Goal: Communication & Community: Answer question/provide support

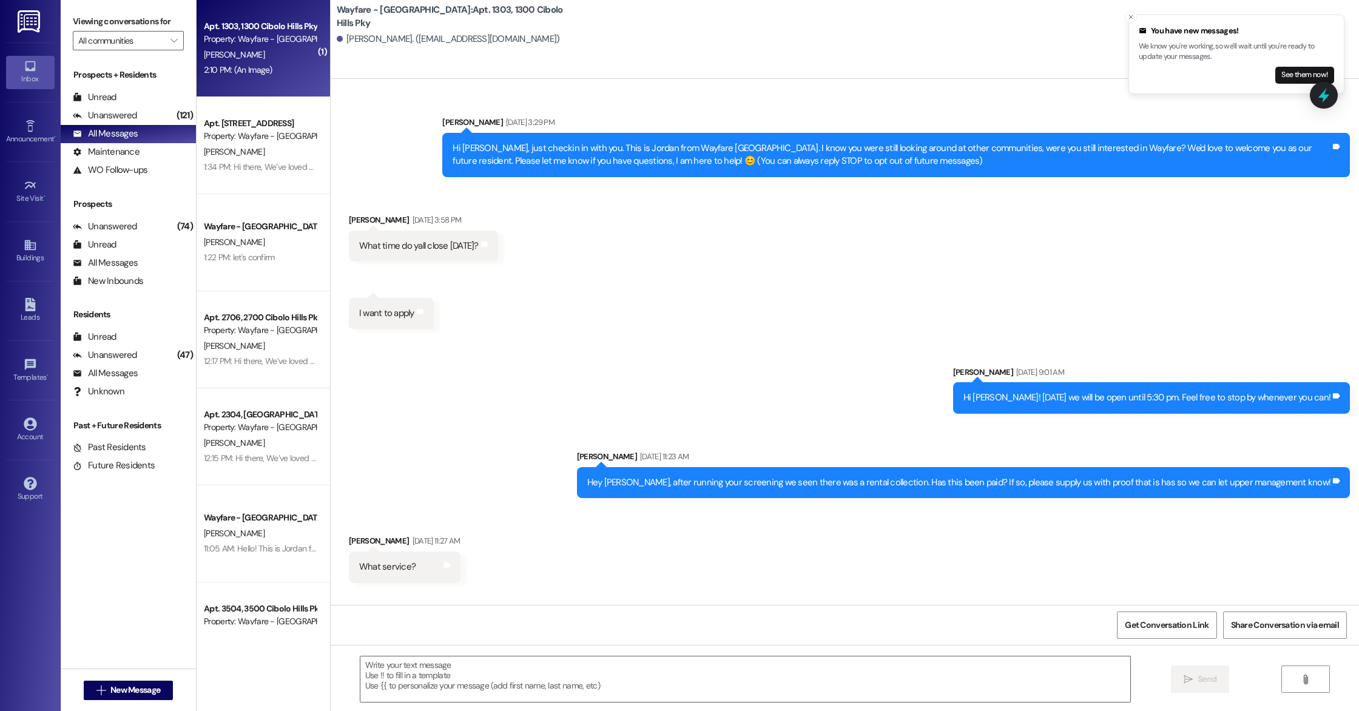
scroll to position [2323, 0]
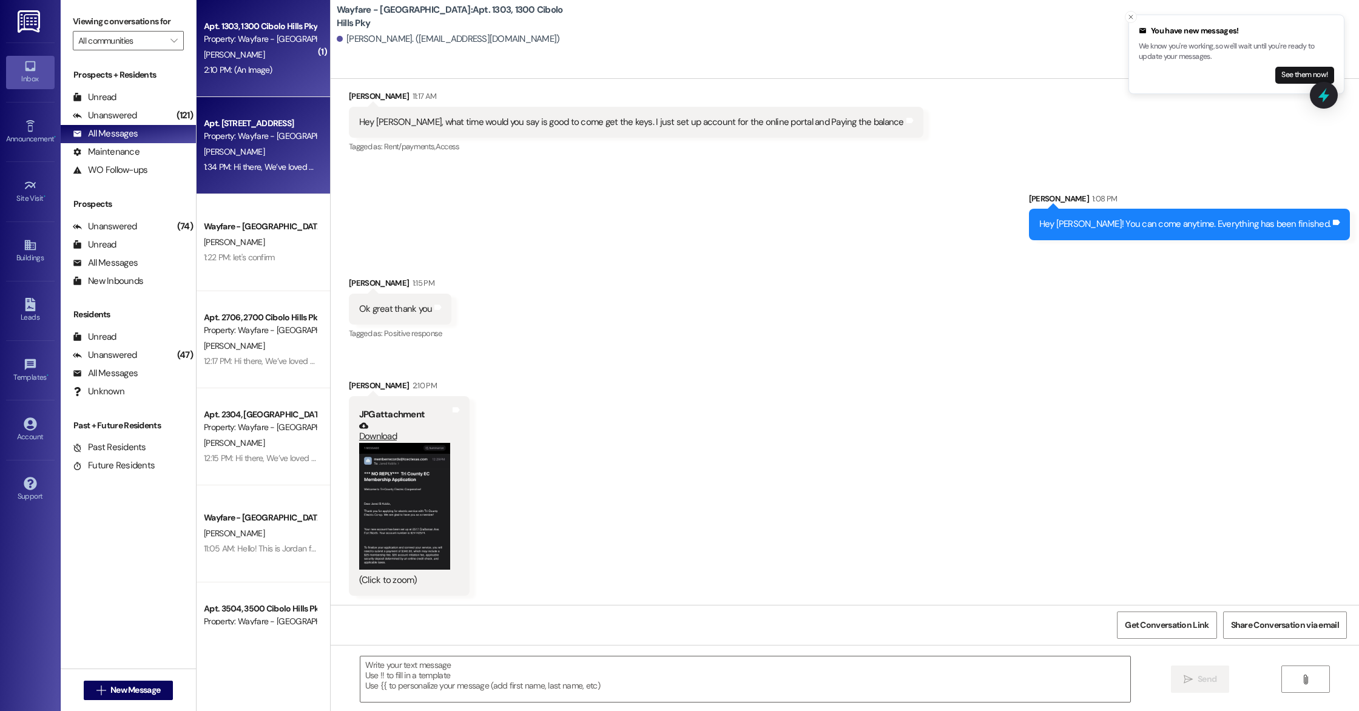
click at [257, 144] on div "[PERSON_NAME]" at bounding box center [260, 151] width 115 height 15
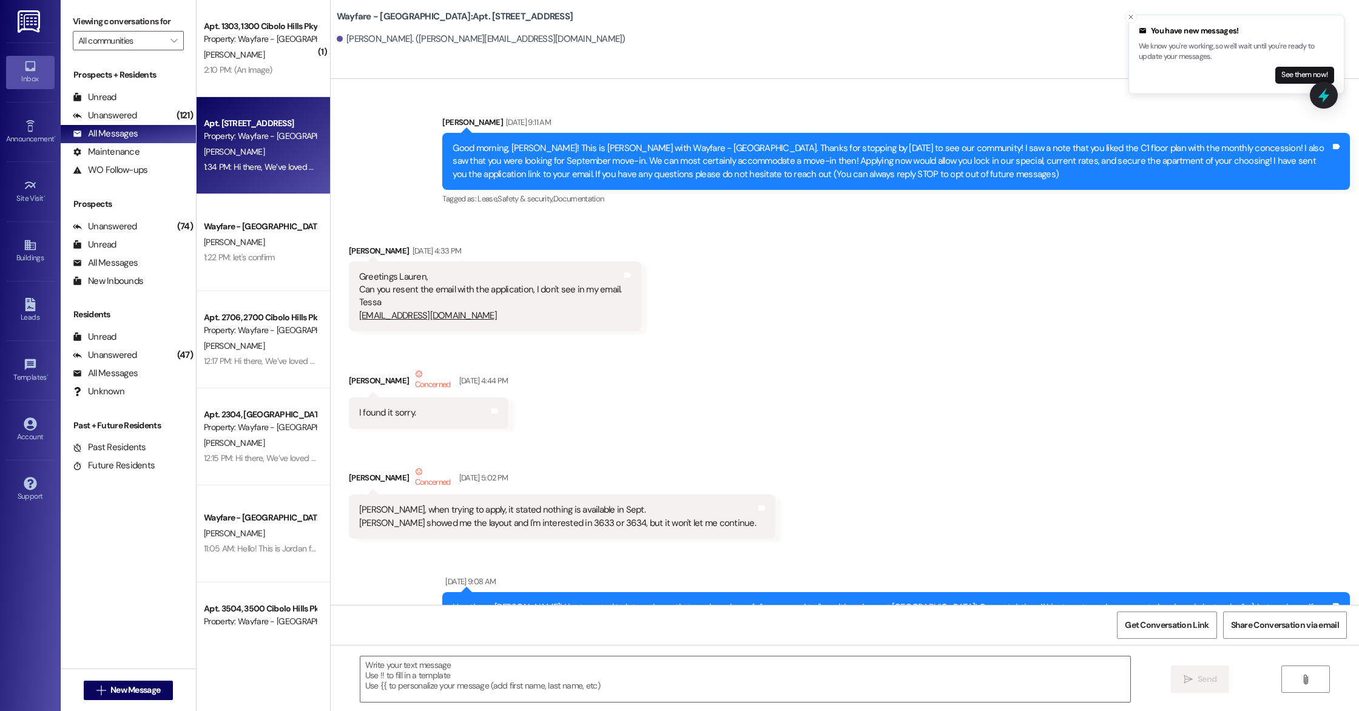
scroll to position [29493, 0]
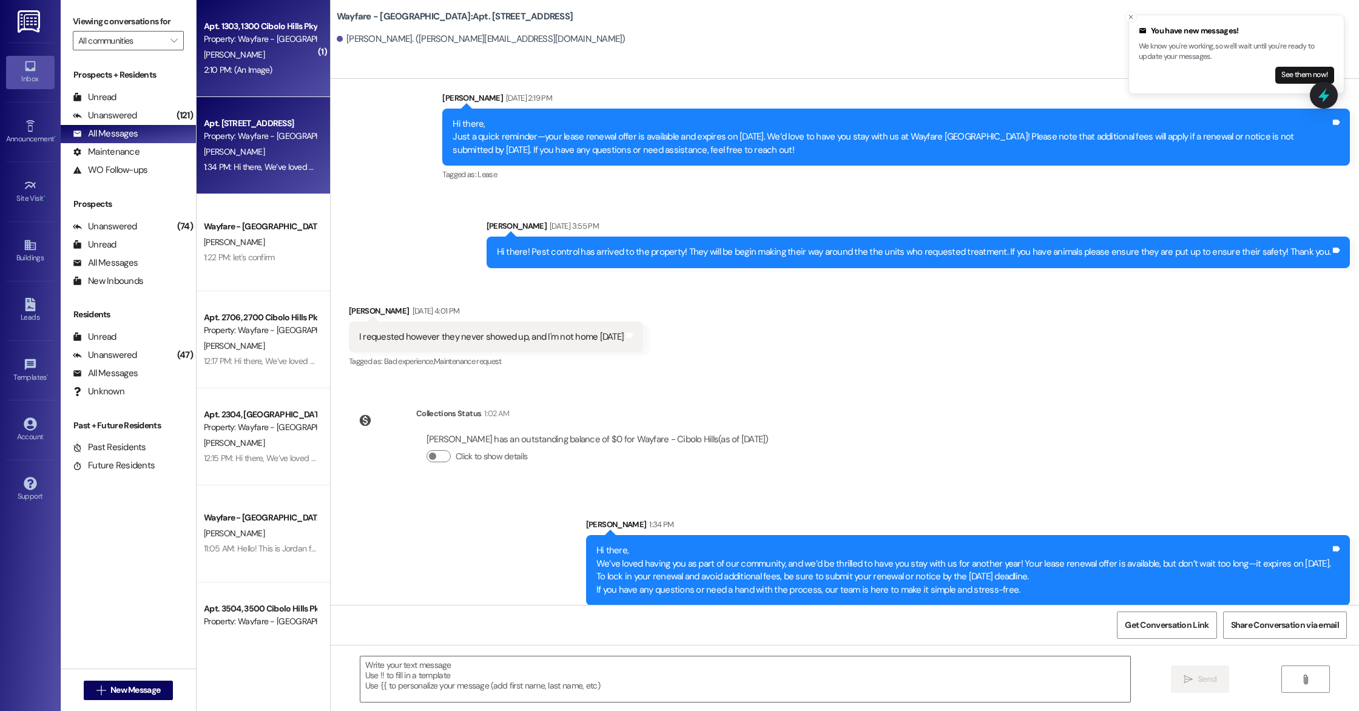
click at [257, 41] on div "Property: Wayfare - [GEOGRAPHIC_DATA]" at bounding box center [260, 39] width 112 height 13
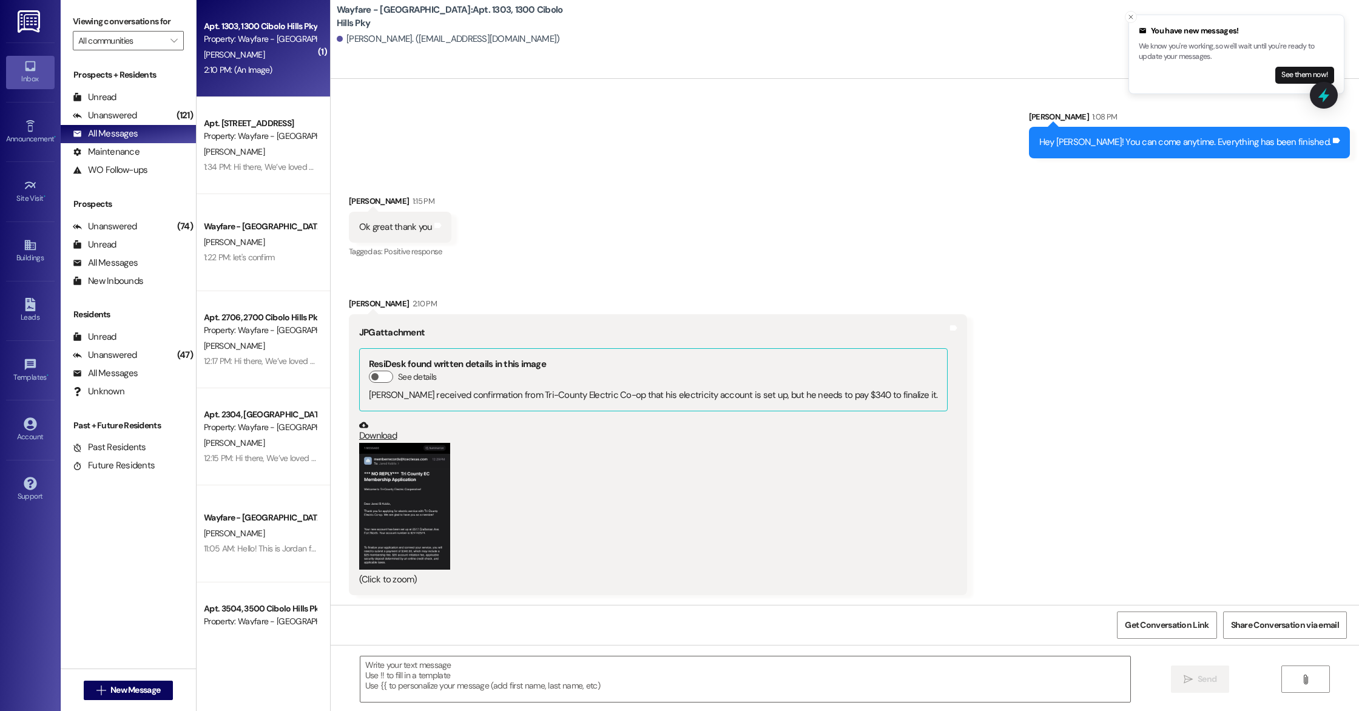
scroll to position [2405, 0]
click at [403, 507] on button "Zoom image" at bounding box center [404, 506] width 91 height 127
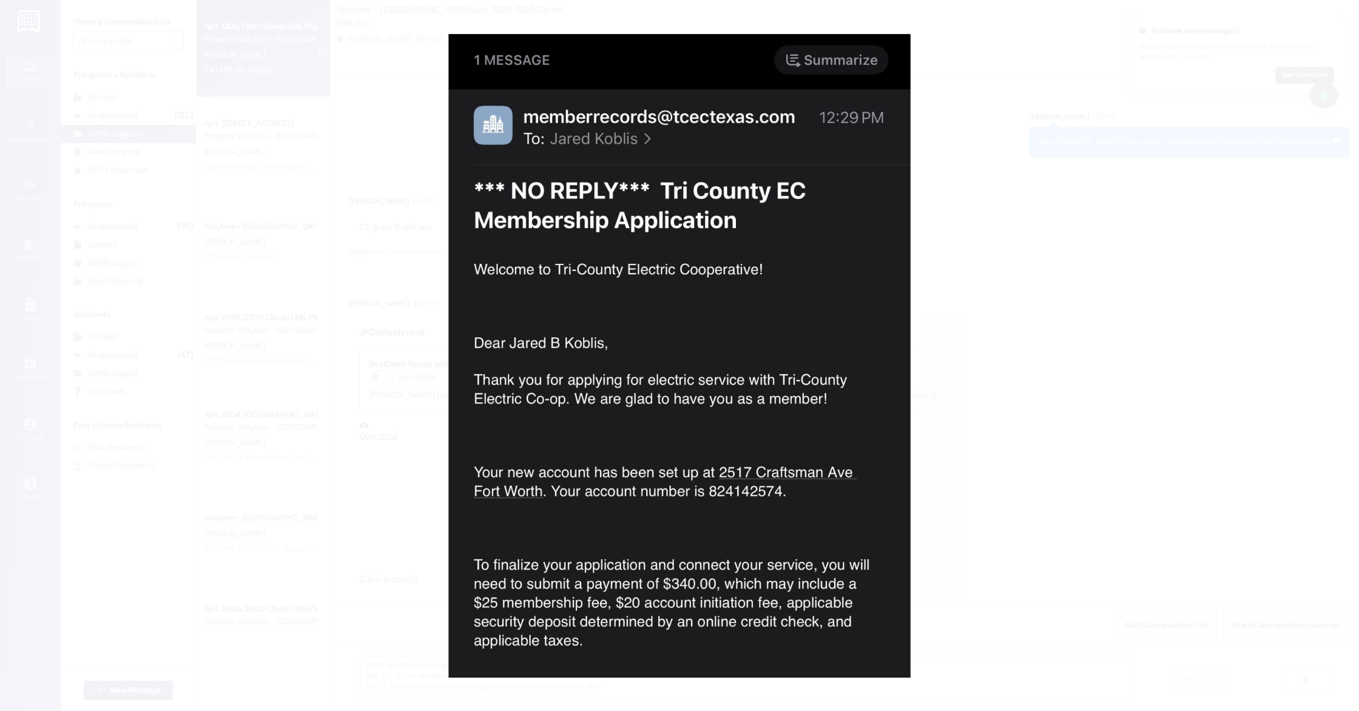
click at [1070, 438] on button "Unzoom image" at bounding box center [679, 355] width 1359 height 711
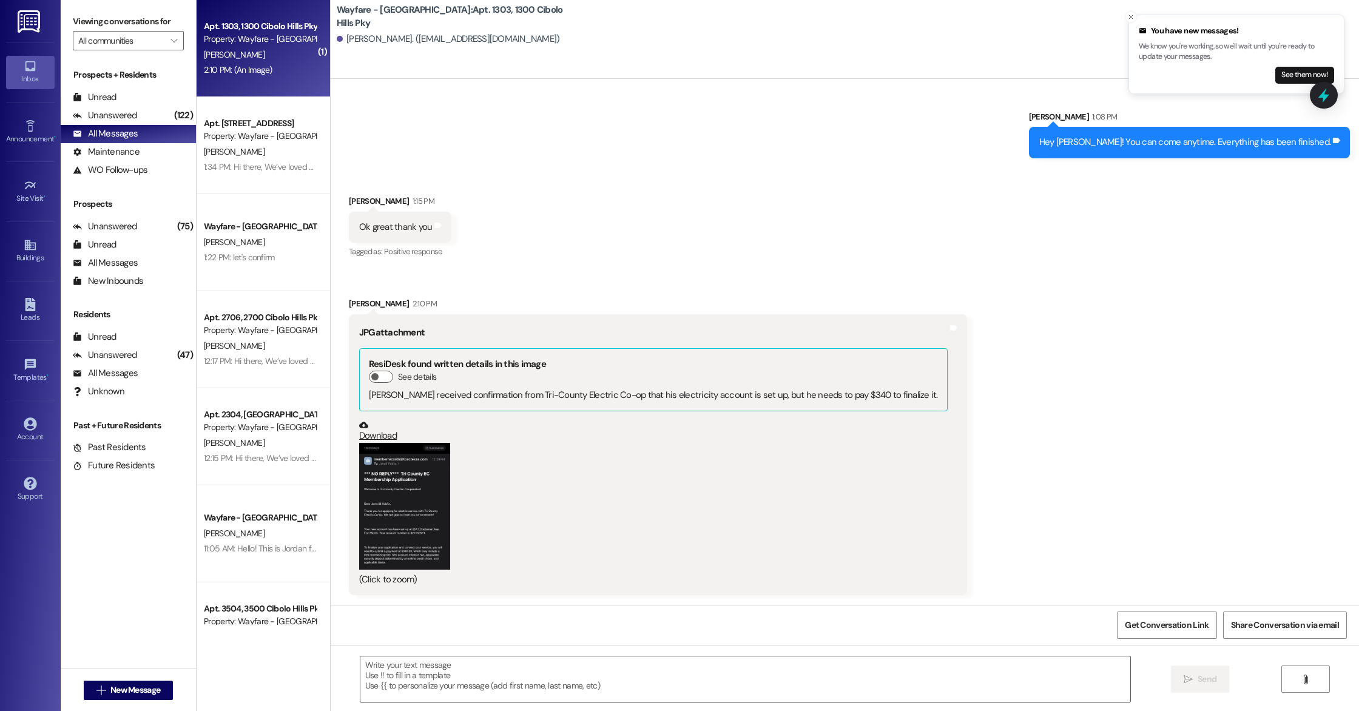
click at [383, 494] on button "Zoom image" at bounding box center [404, 506] width 91 height 127
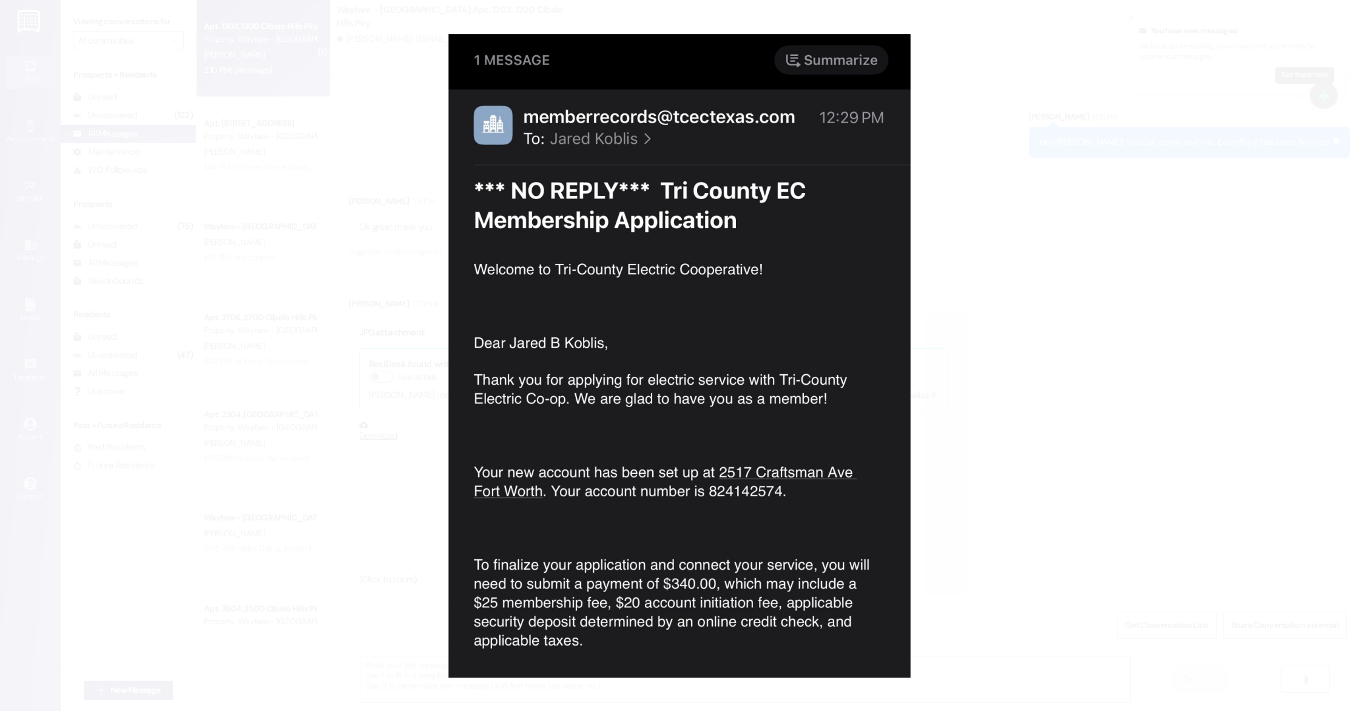
click at [972, 242] on button "Unzoom image" at bounding box center [679, 355] width 1359 height 711
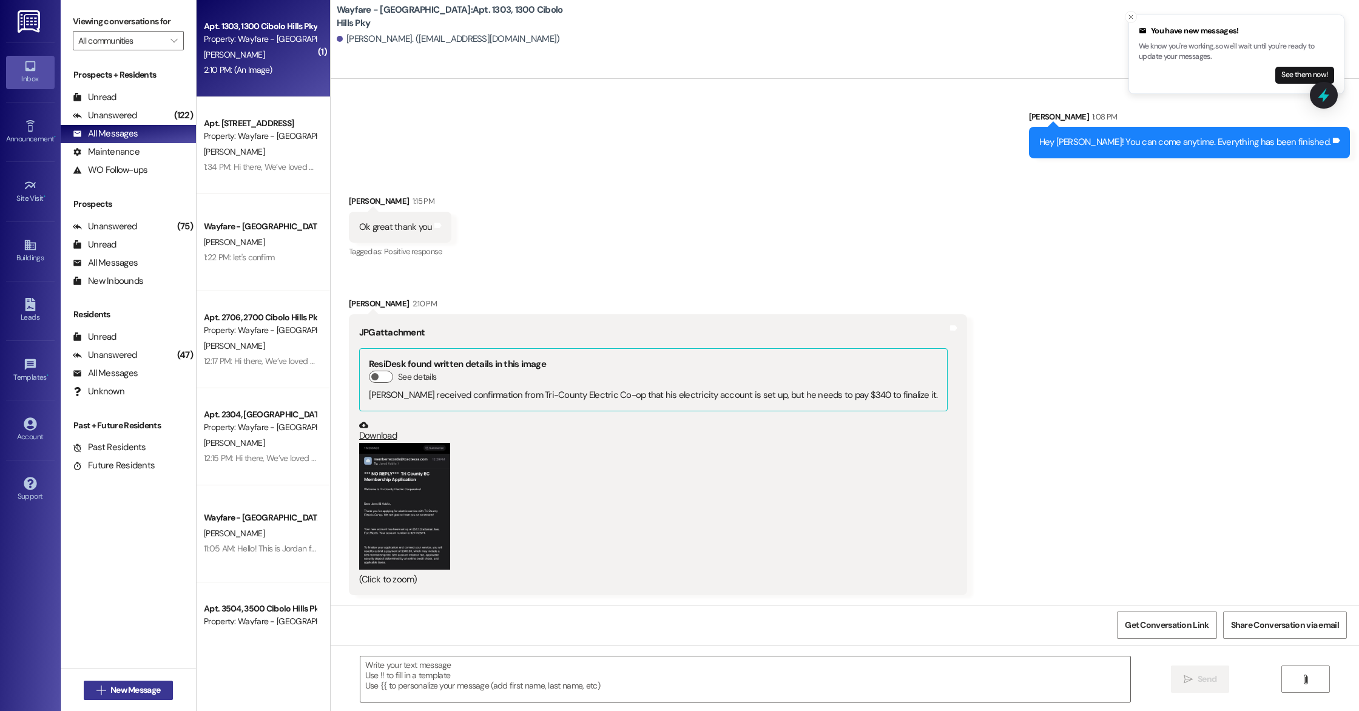
drag, startPoint x: 179, startPoint y: 683, endPoint x: 137, endPoint y: 684, distance: 42.5
click at [178, 683] on div " New Message" at bounding box center [128, 690] width 135 height 42
click at [137, 684] on span "New Message" at bounding box center [135, 690] width 50 height 13
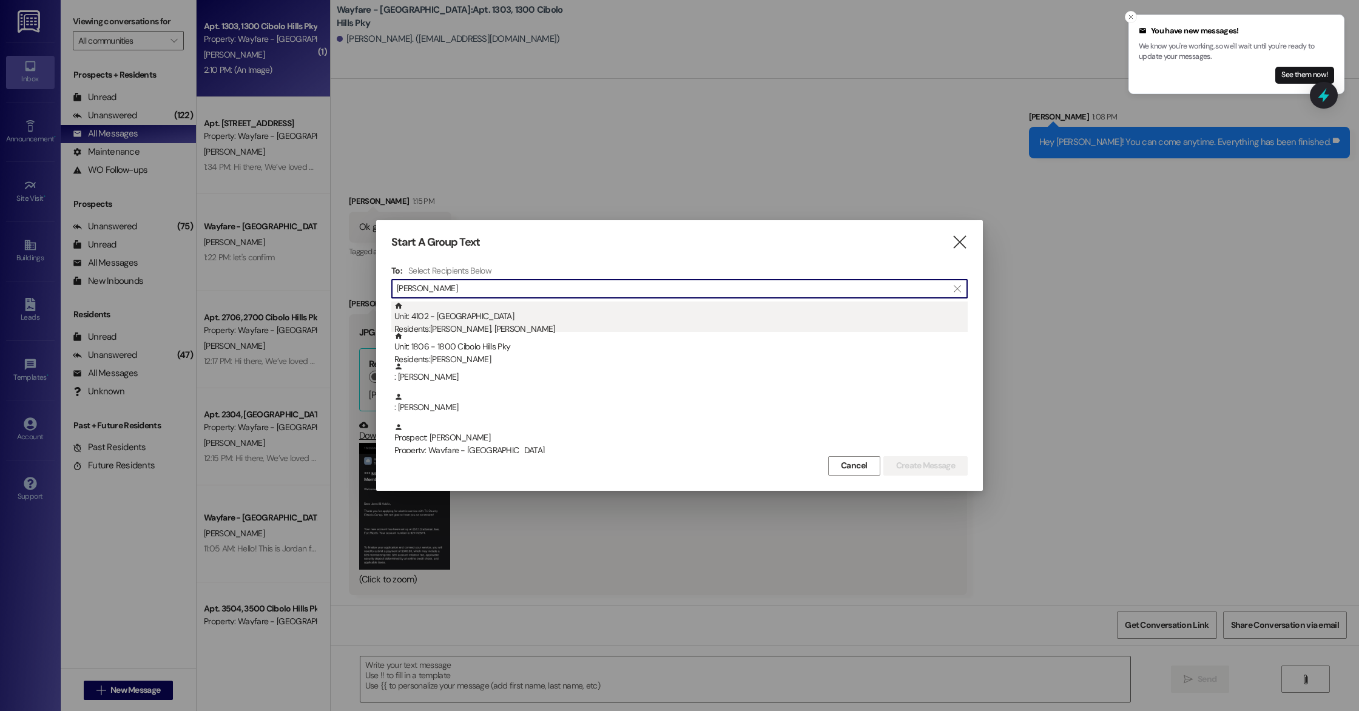
type input "[PERSON_NAME]"
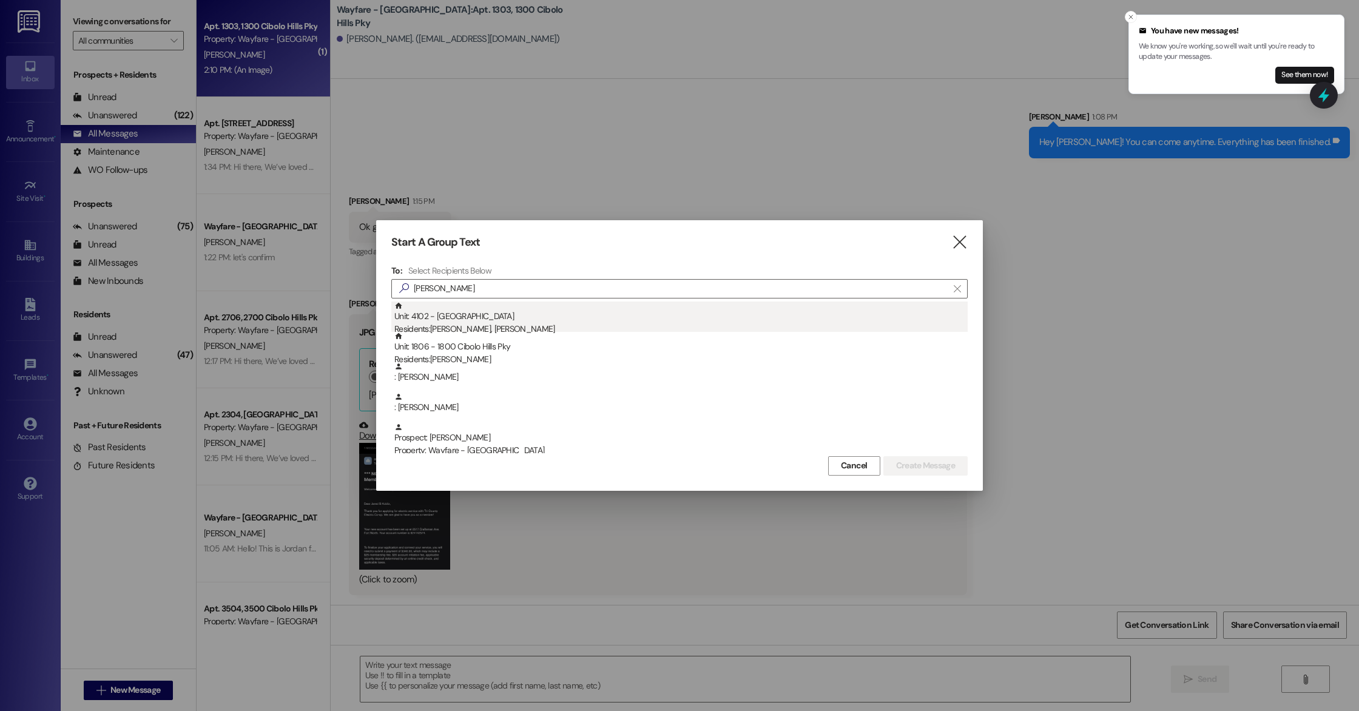
click at [612, 321] on div "Unit: 4102 - [GEOGRAPHIC_DATA] Pky Residents: [PERSON_NAME], [PERSON_NAME]" at bounding box center [680, 319] width 573 height 35
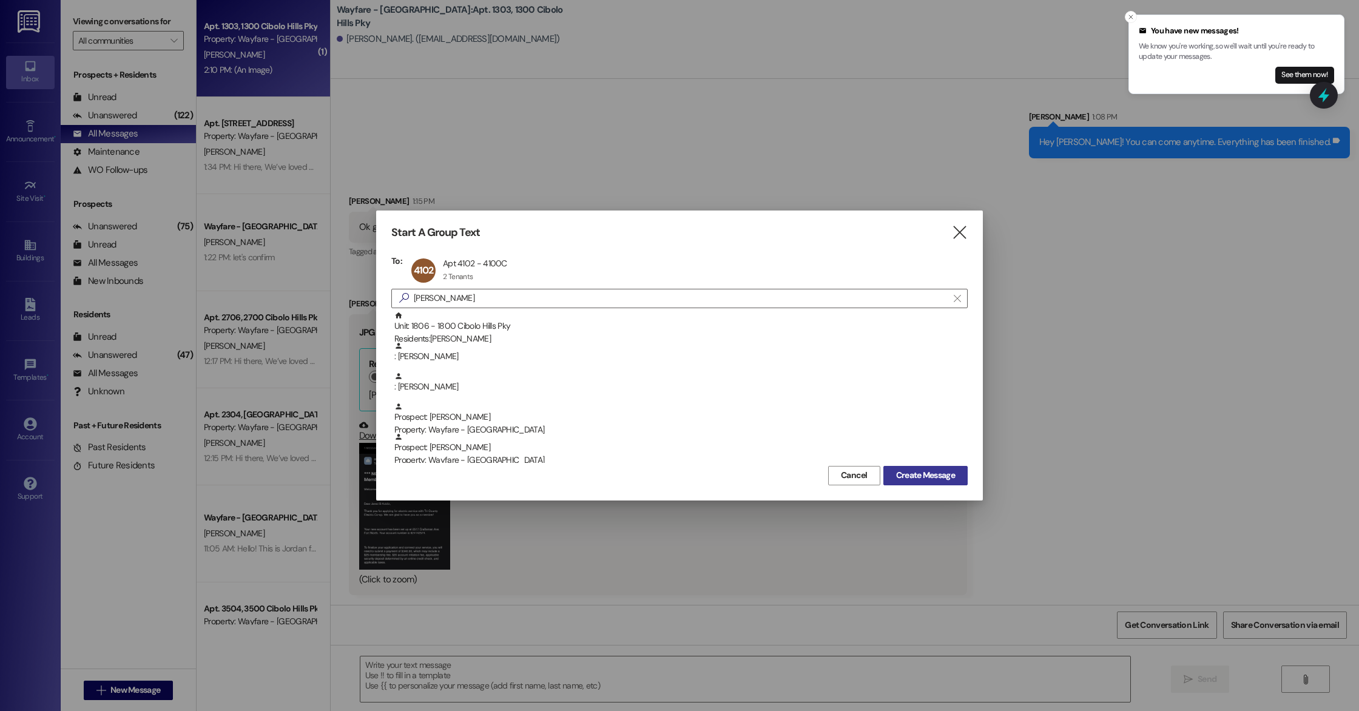
click at [948, 471] on span "Create Message" at bounding box center [925, 475] width 59 height 13
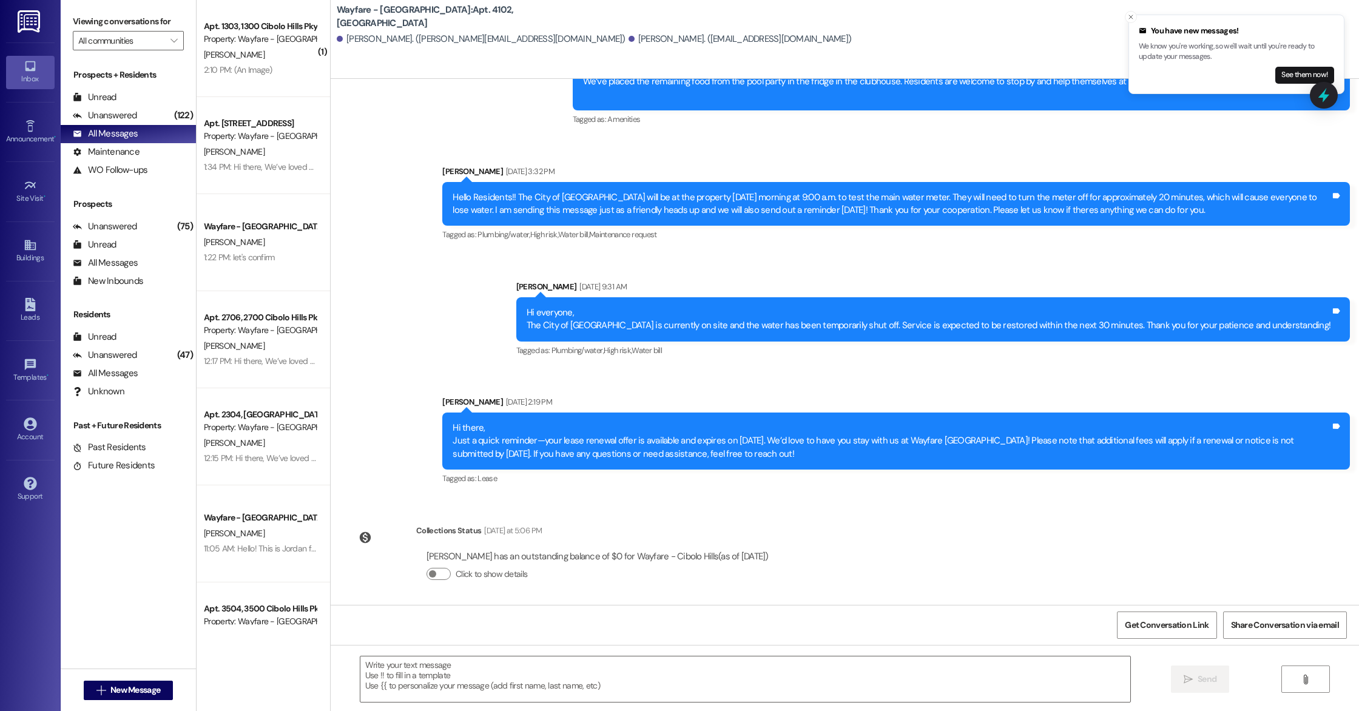
scroll to position [23594, 0]
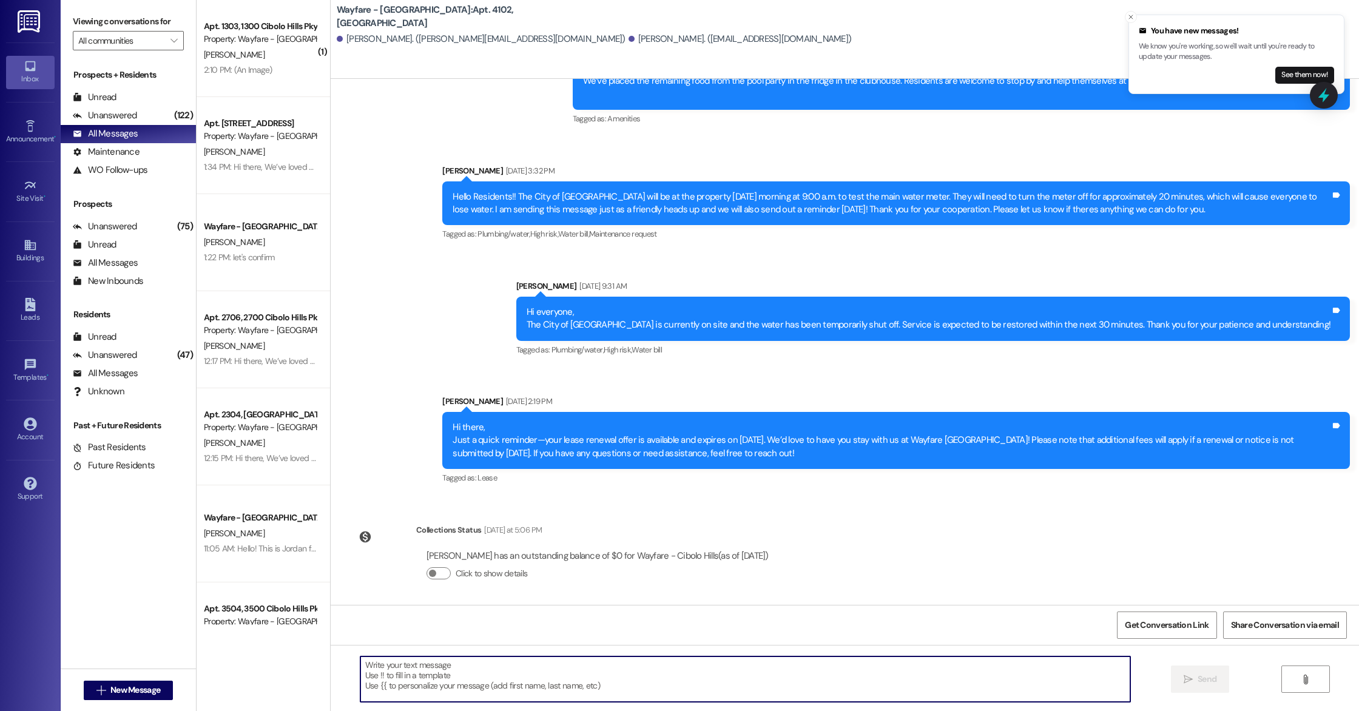
paste textarea "levis dad inside and outside ants"
type textarea "levis dad inside and outside ants"
drag, startPoint x: 487, startPoint y: 669, endPoint x: 324, endPoint y: 664, distance: 163.3
click at [331, 664] on div "levis dad inside and outside ants  Send " at bounding box center [845, 690] width 1028 height 91
paste textarea "Hi there, We’ve loved having you as part of our community, and we’d be thrilled…"
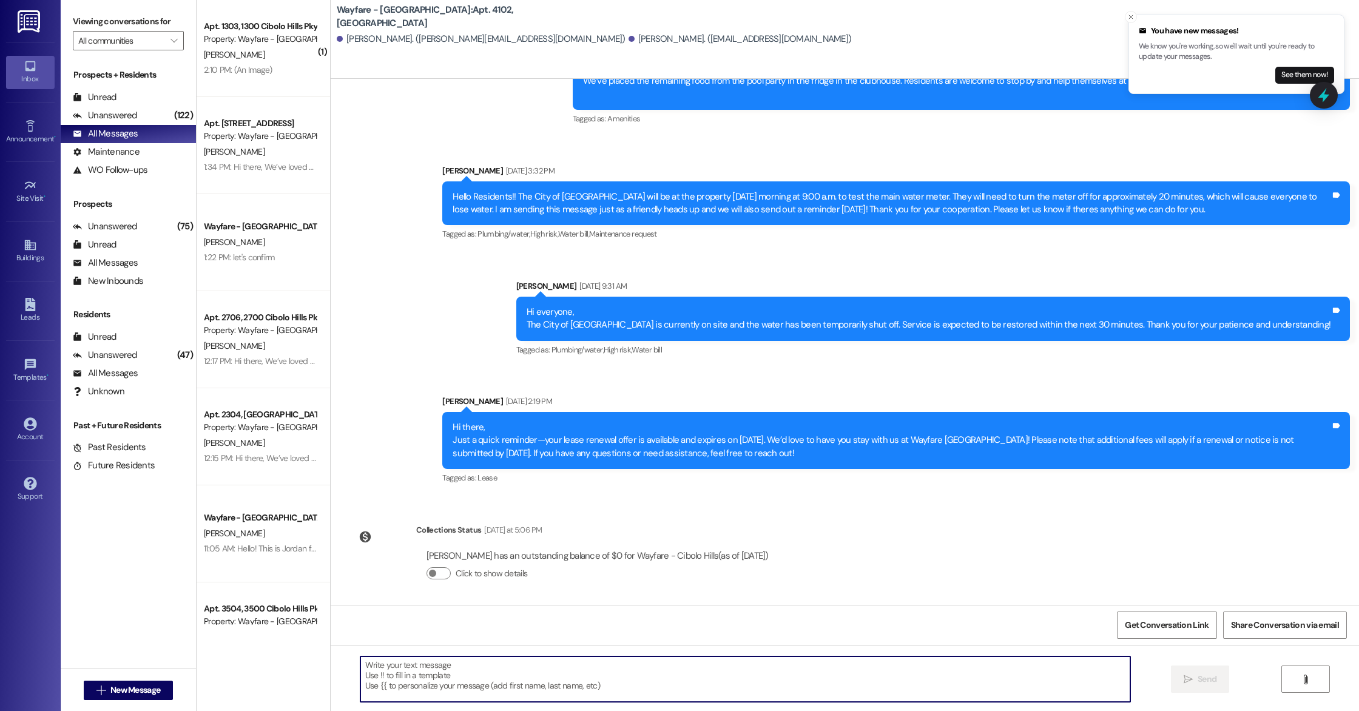
type textarea "Hi there, We’ve loved having you as part of our community, and we’d be thrilled…"
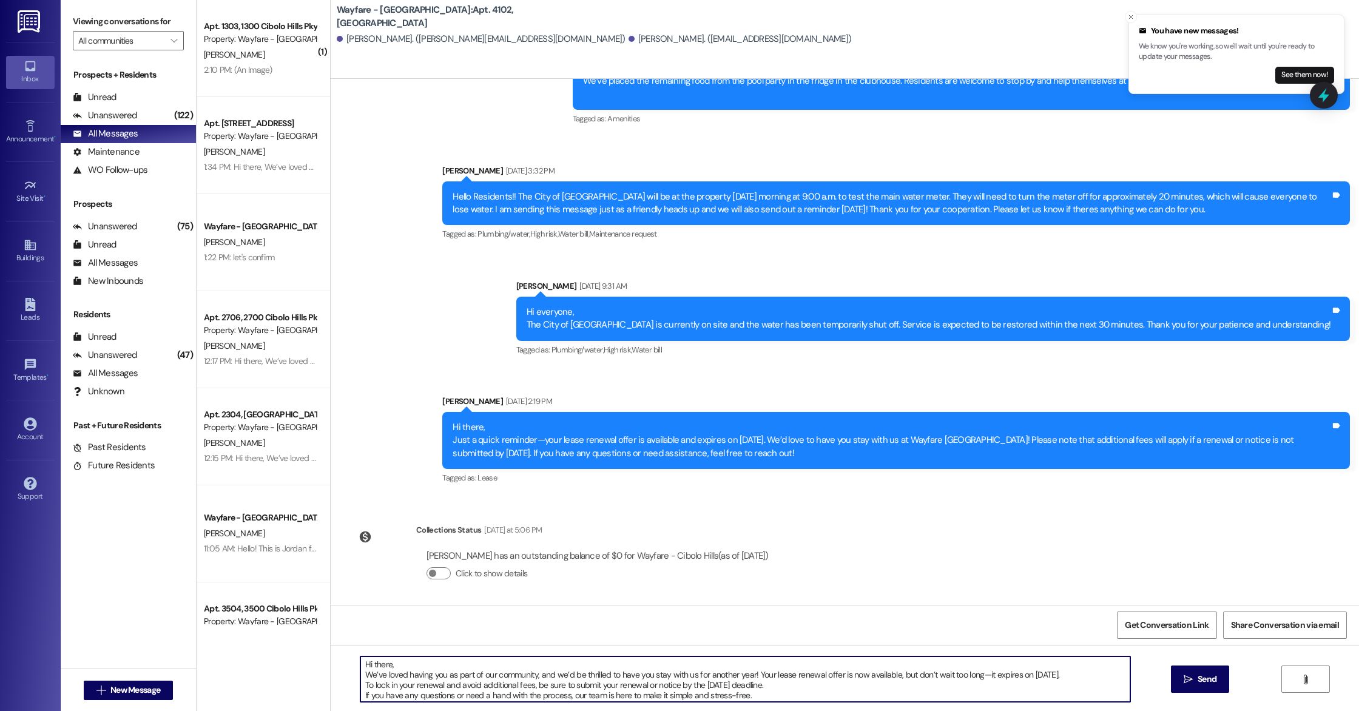
scroll to position [0, 0]
click at [360, 674] on textarea "Hi there, We’ve loved having you as part of our community, and we’d be thrilled…" at bounding box center [745, 679] width 770 height 46
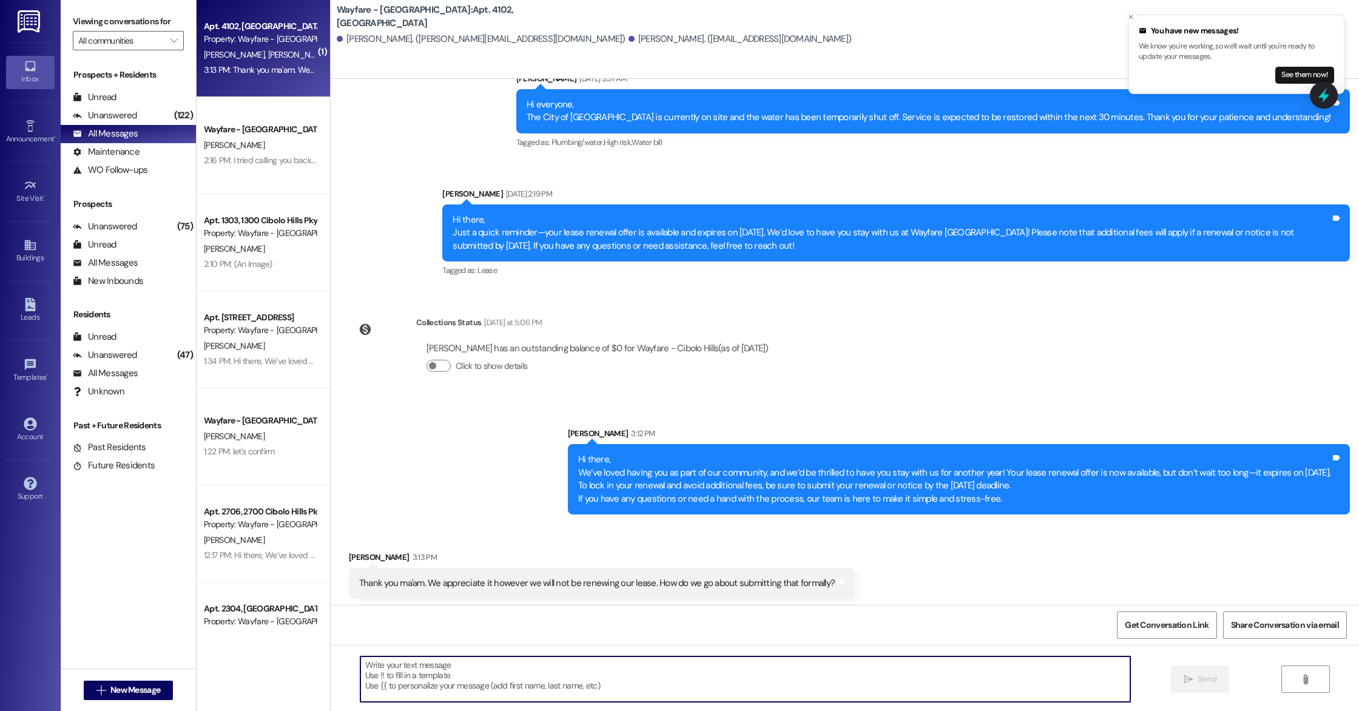
scroll to position [23802, 0]
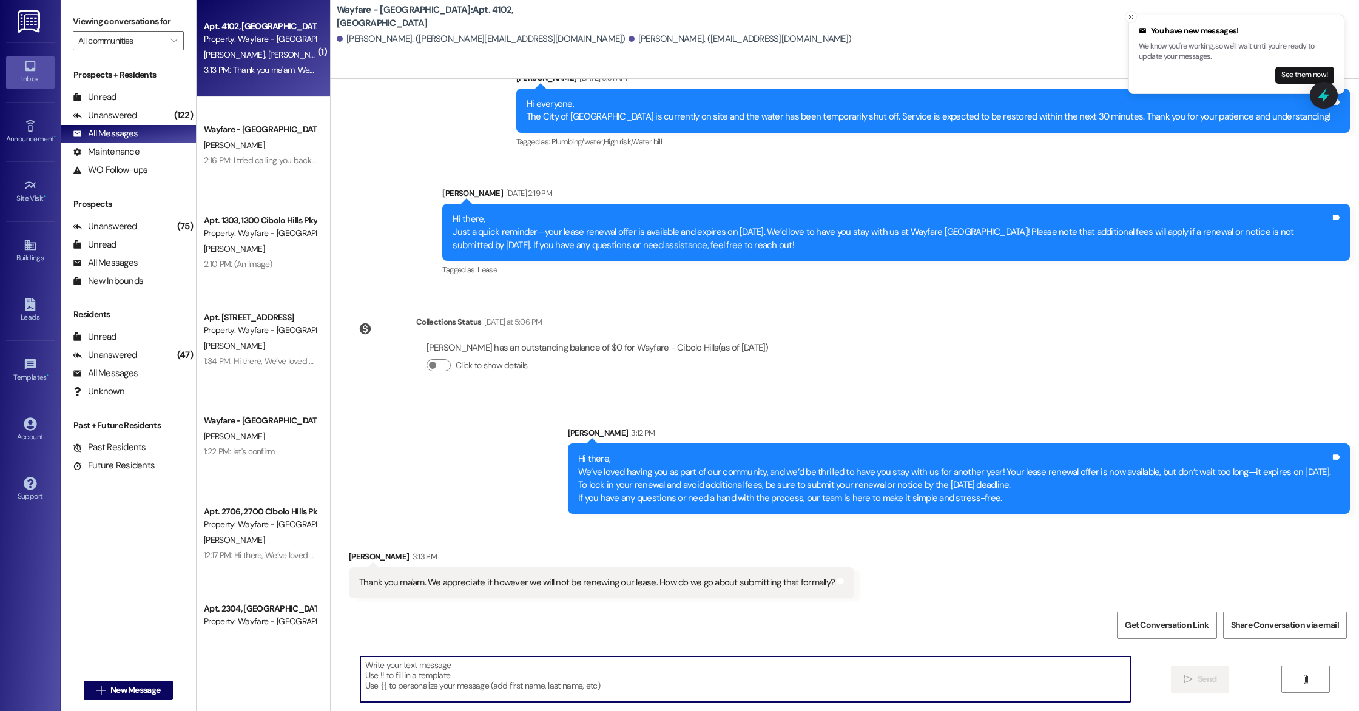
click at [598, 681] on textarea at bounding box center [745, 679] width 770 height 46
click at [423, 667] on textarea at bounding box center [745, 679] width 770 height 46
click at [360, 665] on textarea "To submit your notice you can send us an email to:" at bounding box center [745, 679] width 770 height 46
click at [561, 674] on textarea "To submit your notice you can send us an email to:" at bounding box center [745, 679] width 770 height 46
click at [692, 667] on textarea "To submit your notice you can send us an email to: [EMAIL_ADDRESS][DOMAIN_NAME]" at bounding box center [745, 679] width 770 height 46
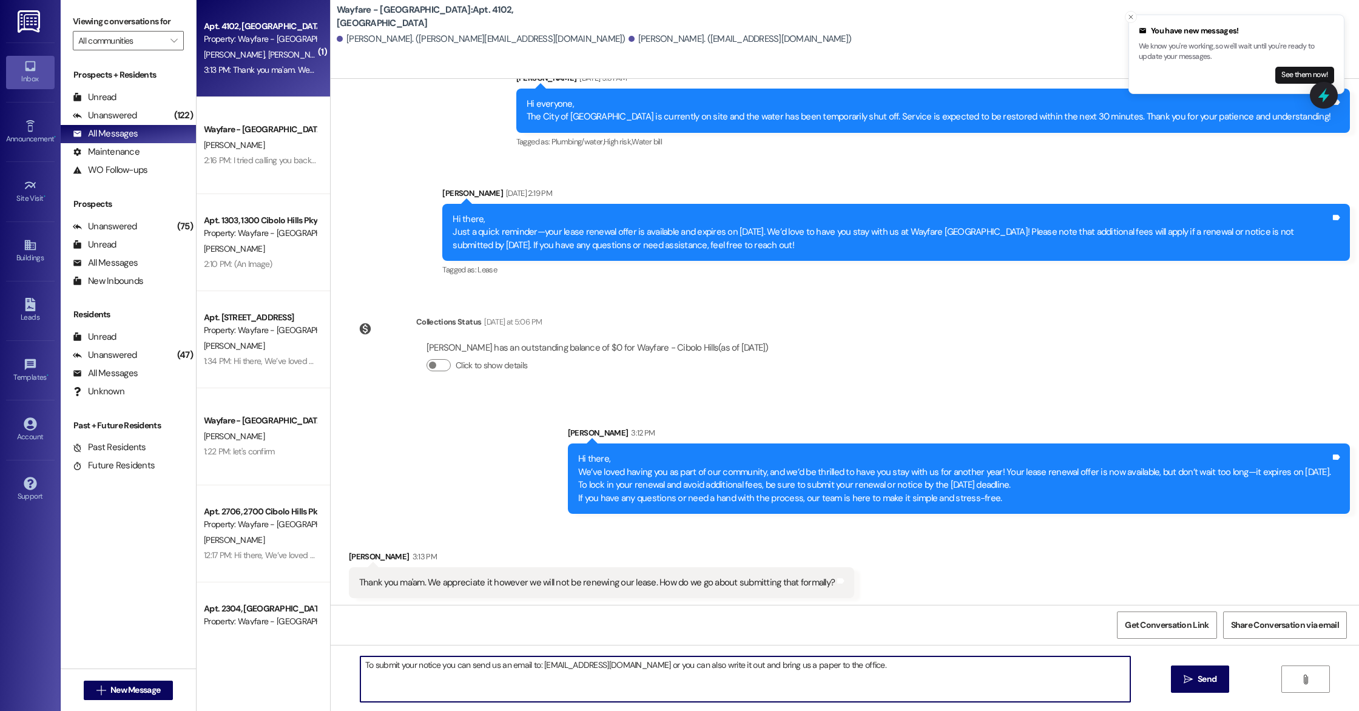
click at [360, 667] on textarea "To submit your notice you can send us an email to: [EMAIL_ADDRESS][DOMAIN_NAME]…" at bounding box center [745, 679] width 770 height 46
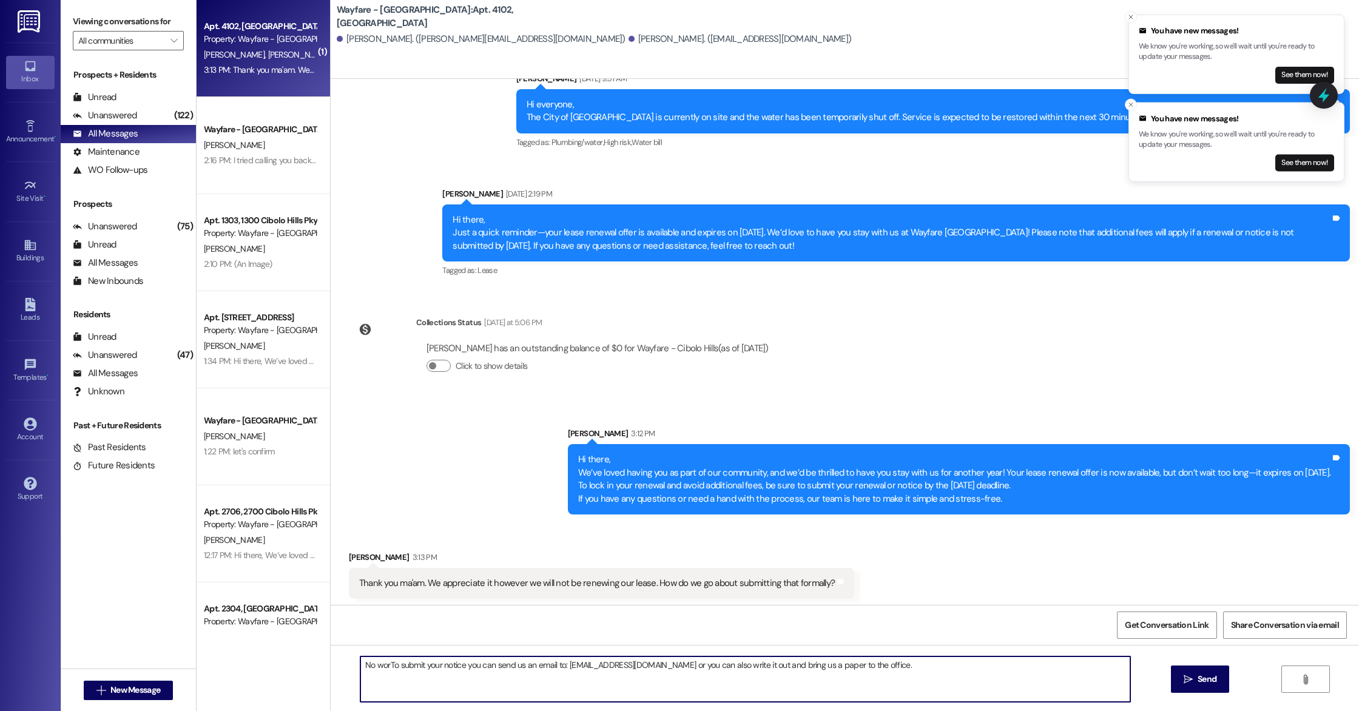
scroll to position [24139, 0]
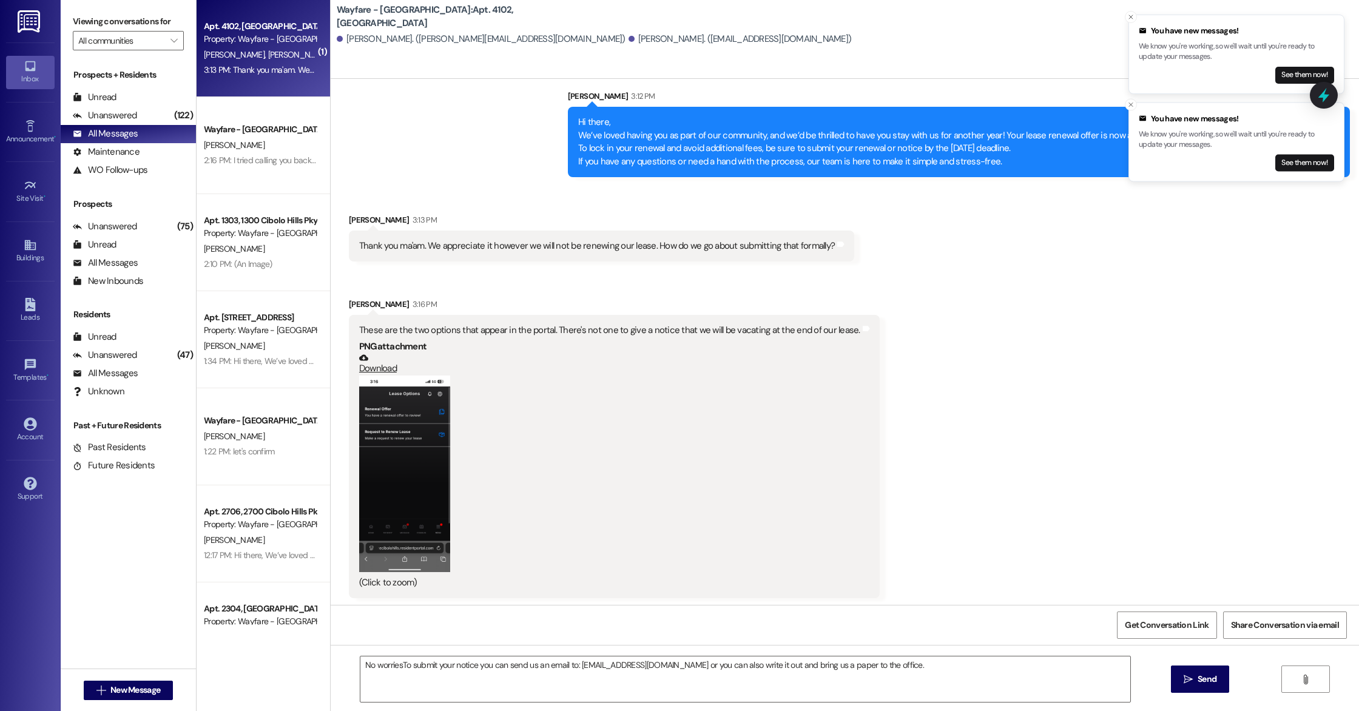
click at [391, 447] on button "Zoom image" at bounding box center [404, 474] width 91 height 197
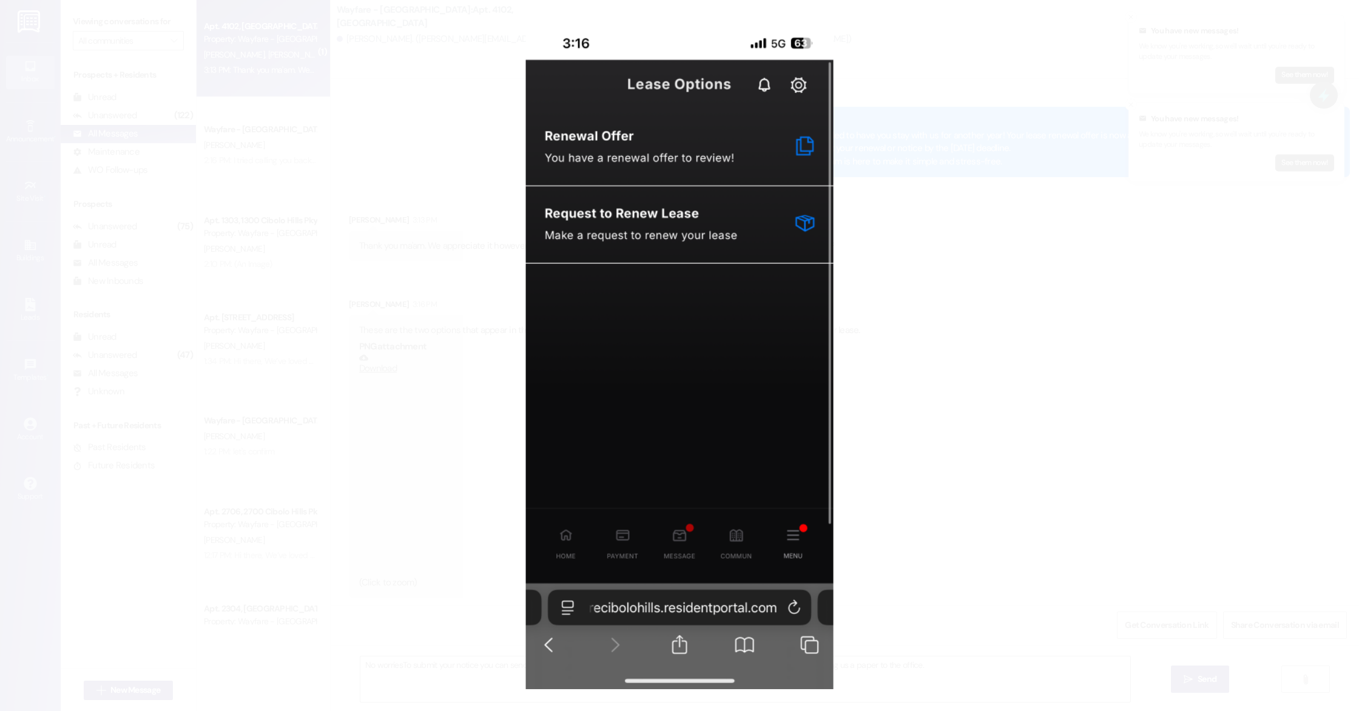
click at [1152, 315] on button "Unzoom image" at bounding box center [679, 355] width 1359 height 711
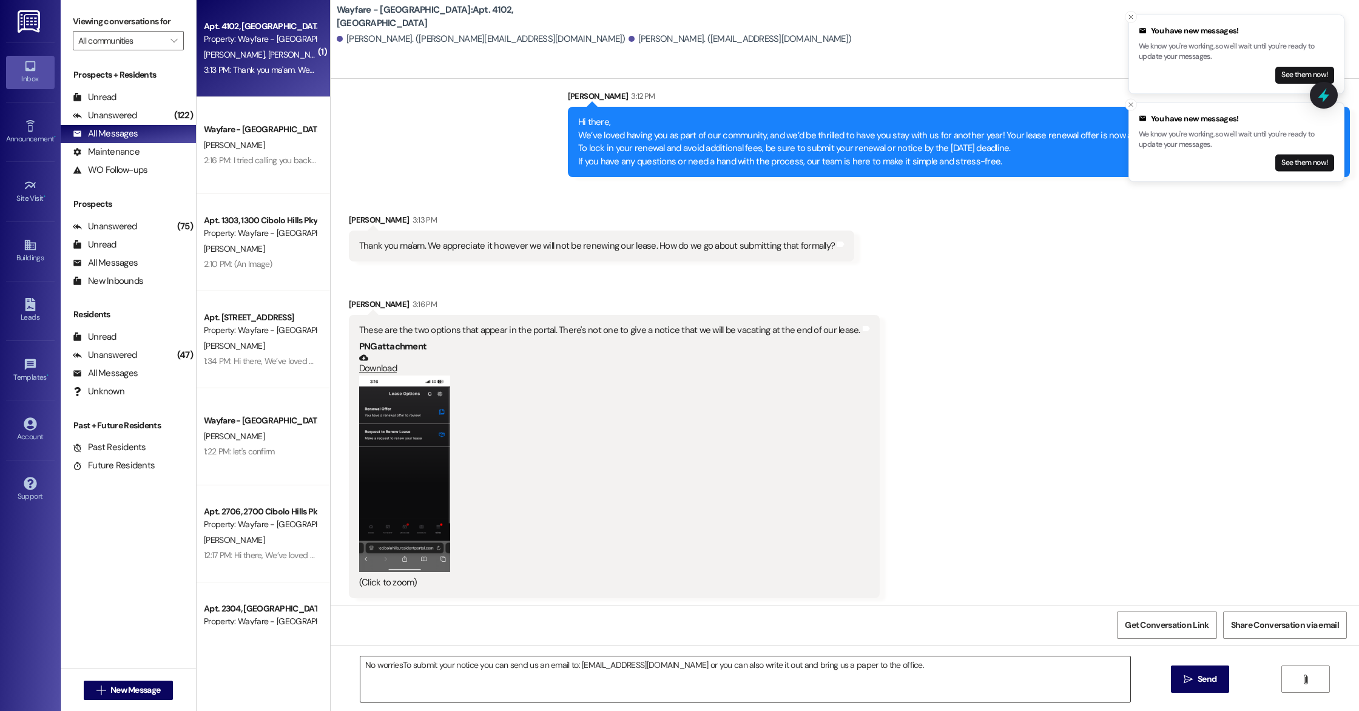
click at [392, 666] on textarea "No worriesTo submit your notice you can send us an email to: [EMAIL_ADDRESS][DO…" at bounding box center [745, 679] width 770 height 46
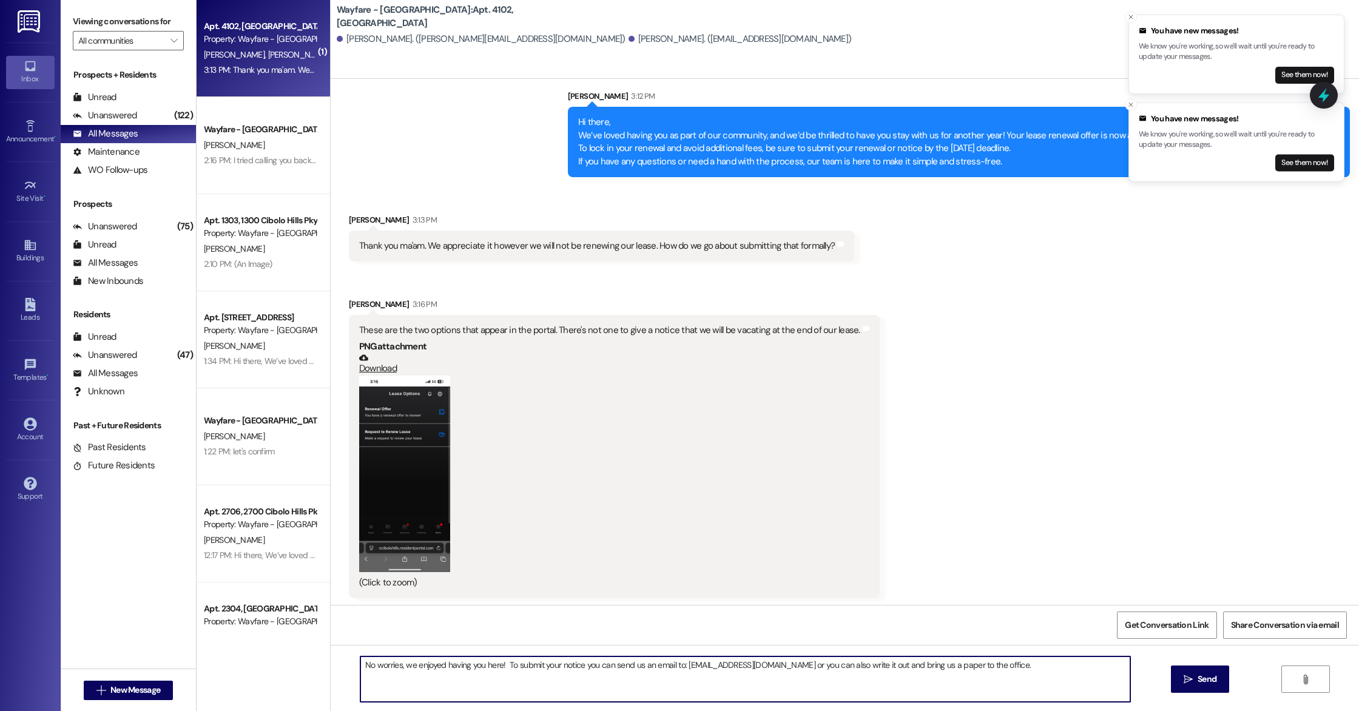
click at [468, 667] on textarea "No worries, we enjoyed having you here! To submit your notice you can send us a…" at bounding box center [745, 679] width 770 height 46
click at [463, 692] on textarea "No worries, we enjoyed having yall here! To submit your notice you can send us …" at bounding box center [745, 679] width 770 height 46
type textarea "No worries, we enjoyed having yall here! To submit your notice you can send us …"
click at [1178, 681] on button " Send" at bounding box center [1200, 679] width 59 height 27
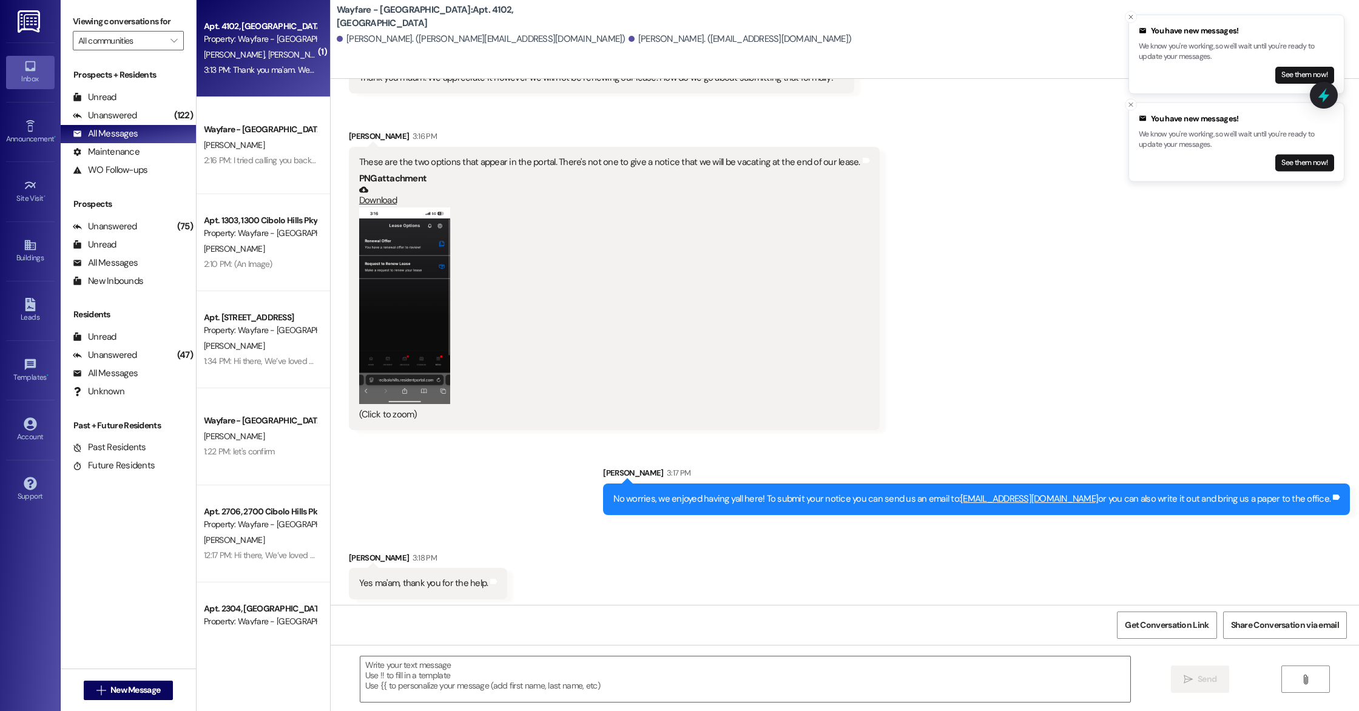
scroll to position [24308, 0]
click at [502, 676] on textarea at bounding box center [745, 679] width 770 height 46
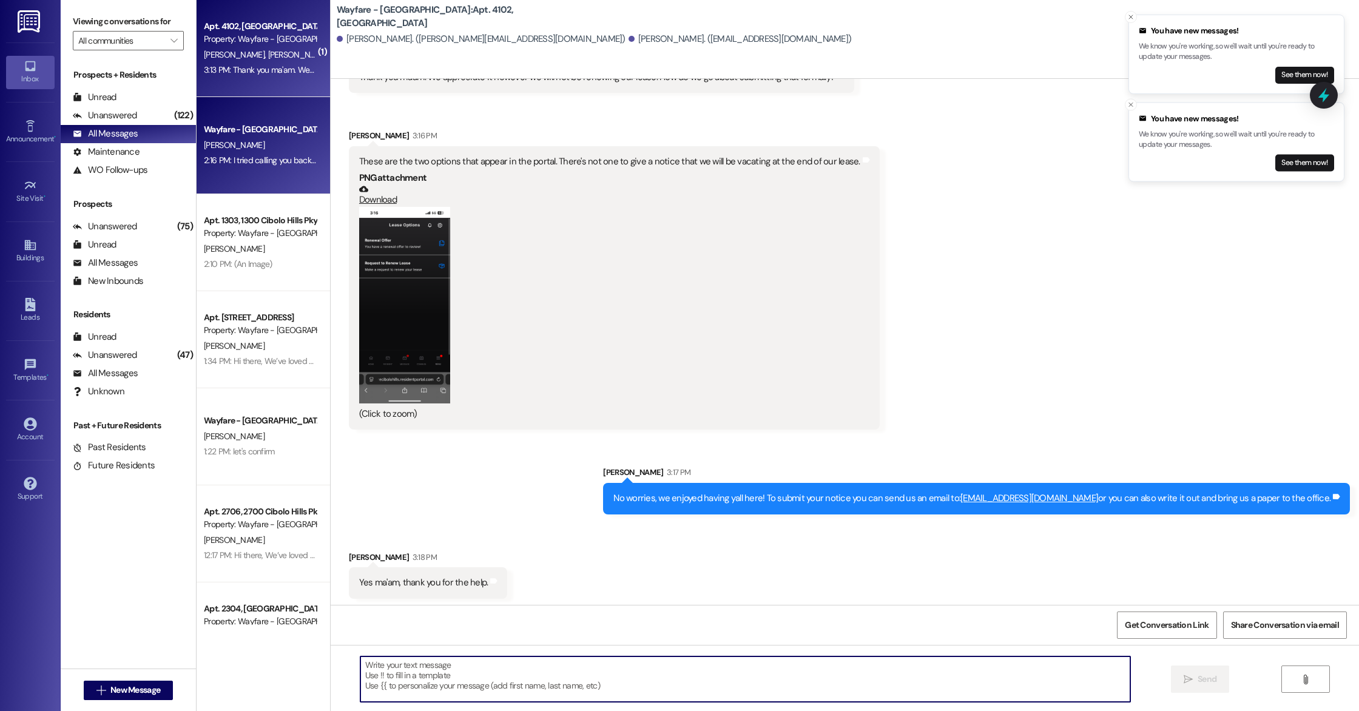
click at [238, 138] on div "[PERSON_NAME]" at bounding box center [260, 145] width 115 height 15
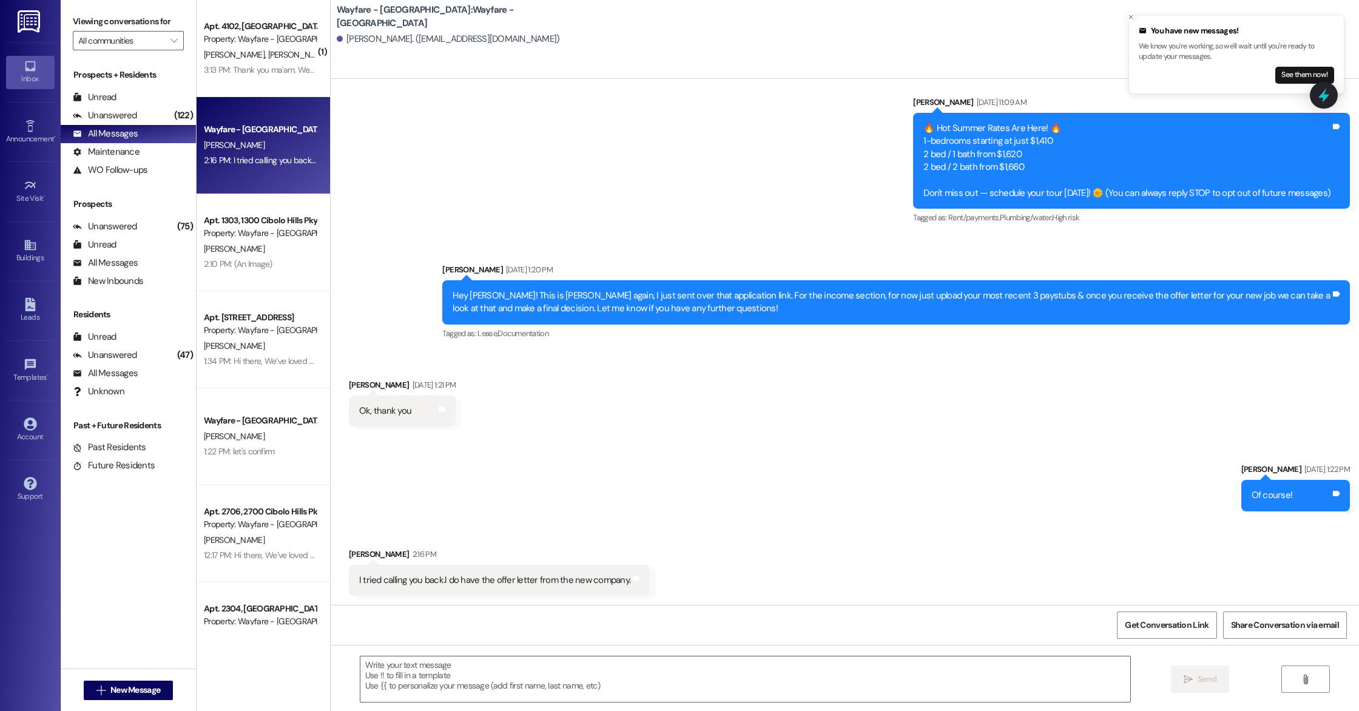
scroll to position [21, 0]
click at [430, 674] on textarea at bounding box center [745, 679] width 770 height 46
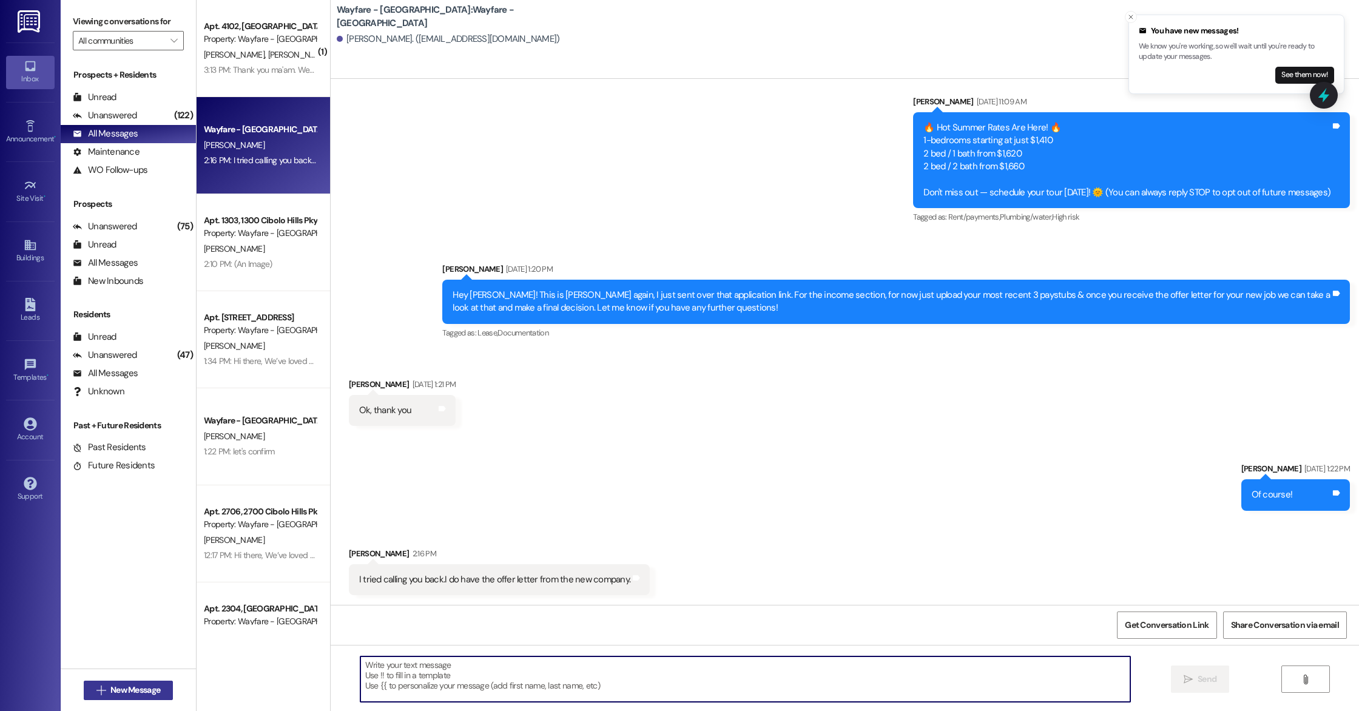
click at [116, 687] on span "New Message" at bounding box center [135, 690] width 50 height 13
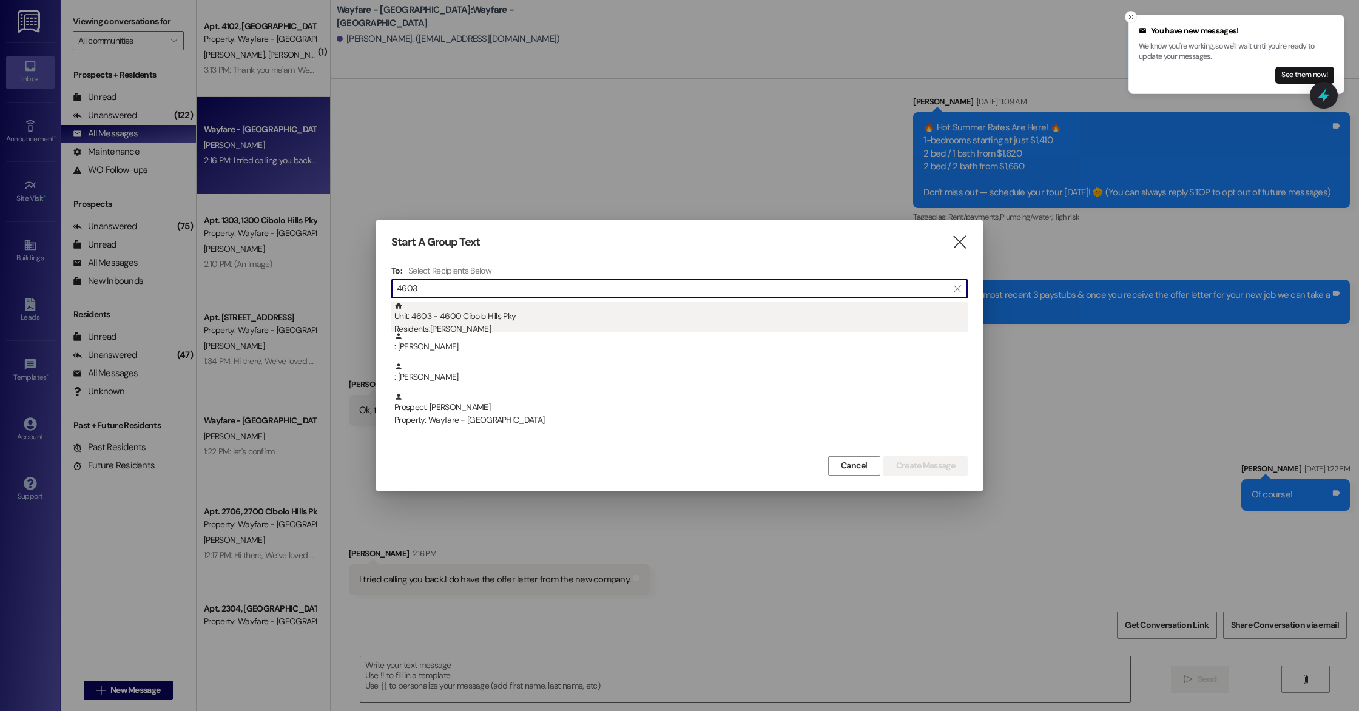
type input "4603"
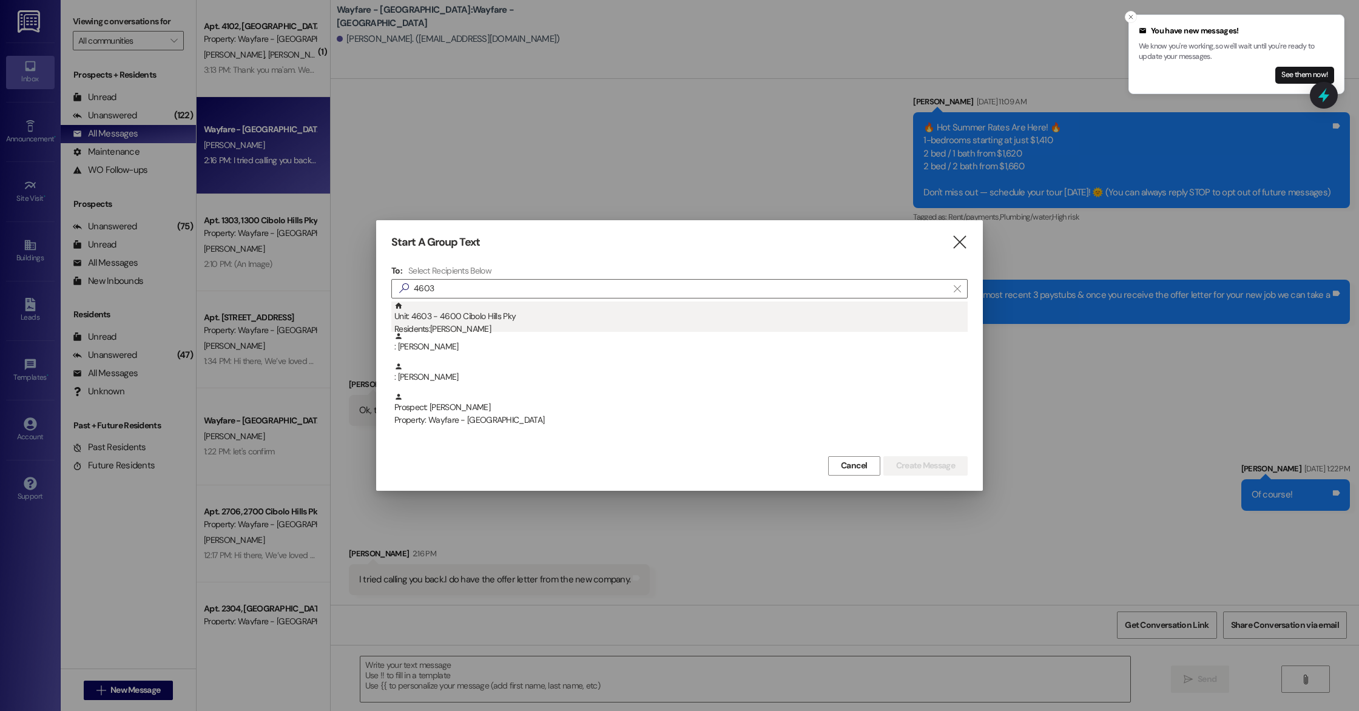
click at [528, 321] on div "Unit: 4603 - 4600 [GEOGRAPHIC_DATA] Pky Residents: [PERSON_NAME]" at bounding box center [680, 319] width 573 height 35
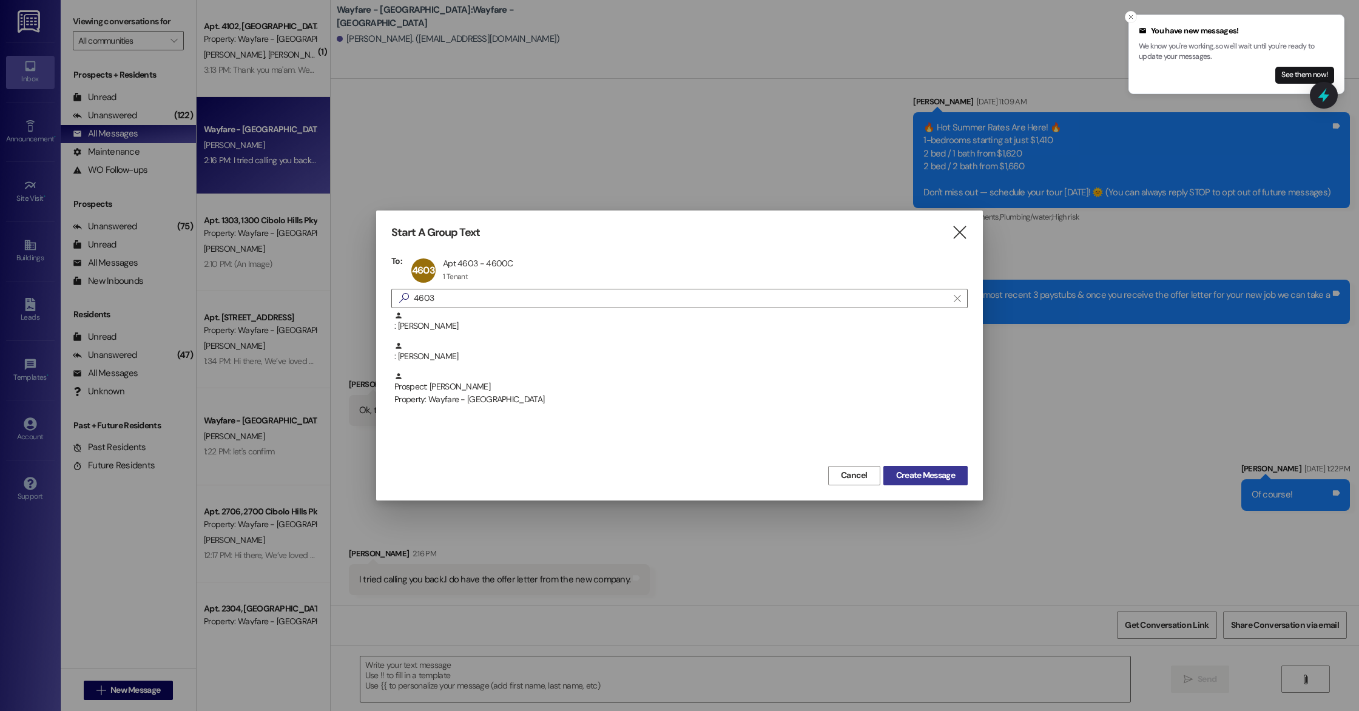
click at [915, 473] on span "Create Message" at bounding box center [925, 475] width 59 height 13
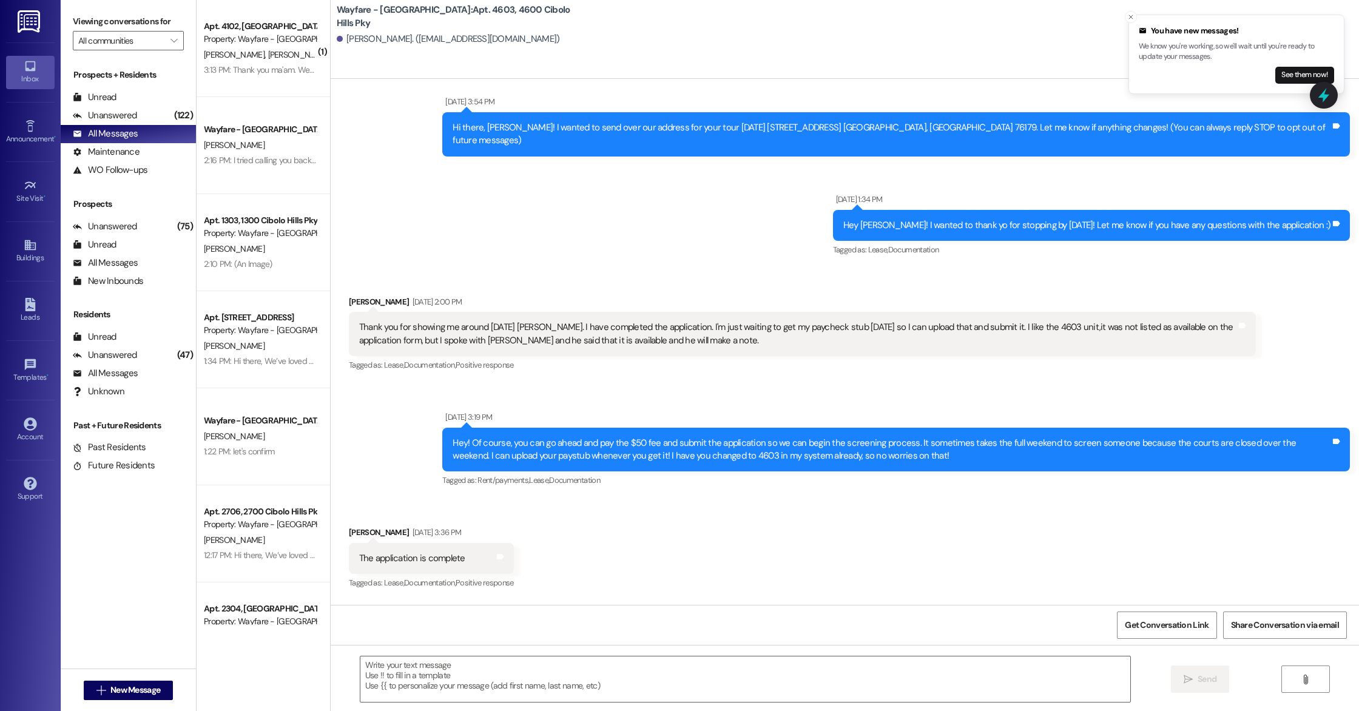
scroll to position [25558, 0]
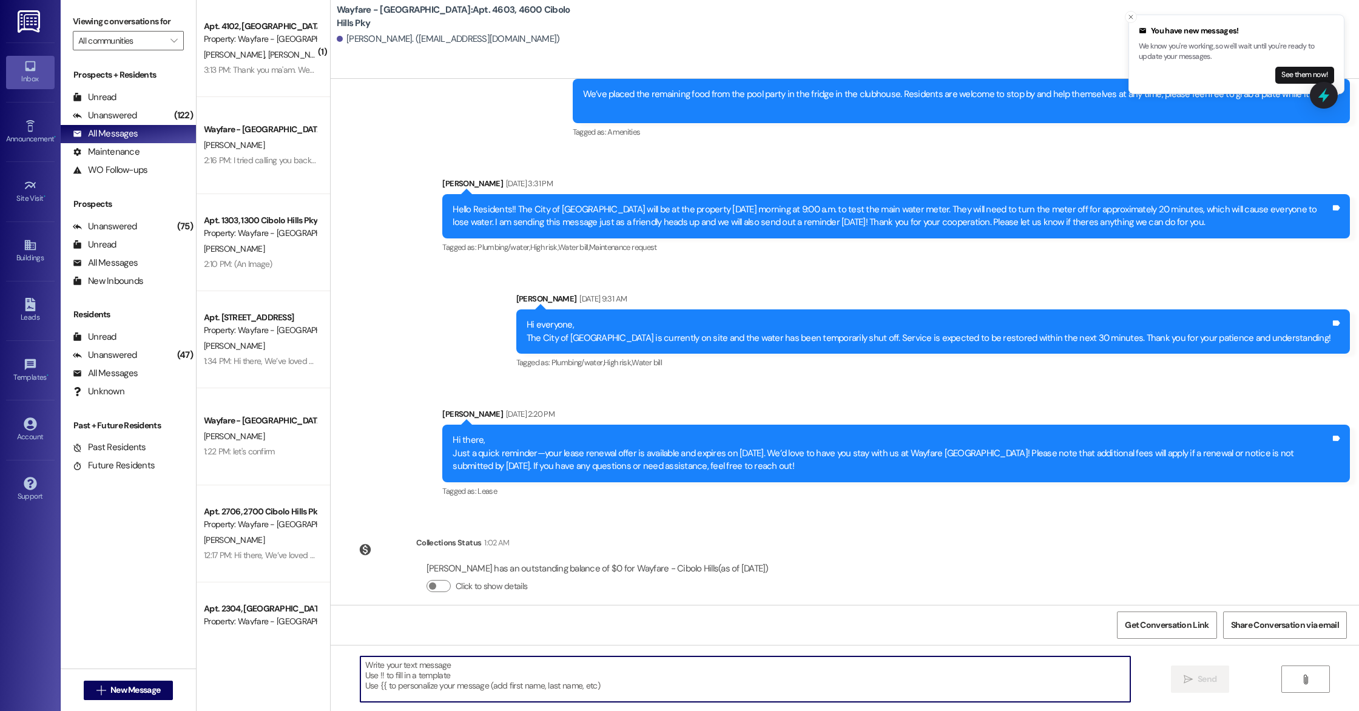
paste textarea "Hi there, We’ve loved having you as part of our community, and we’d be thrilled…"
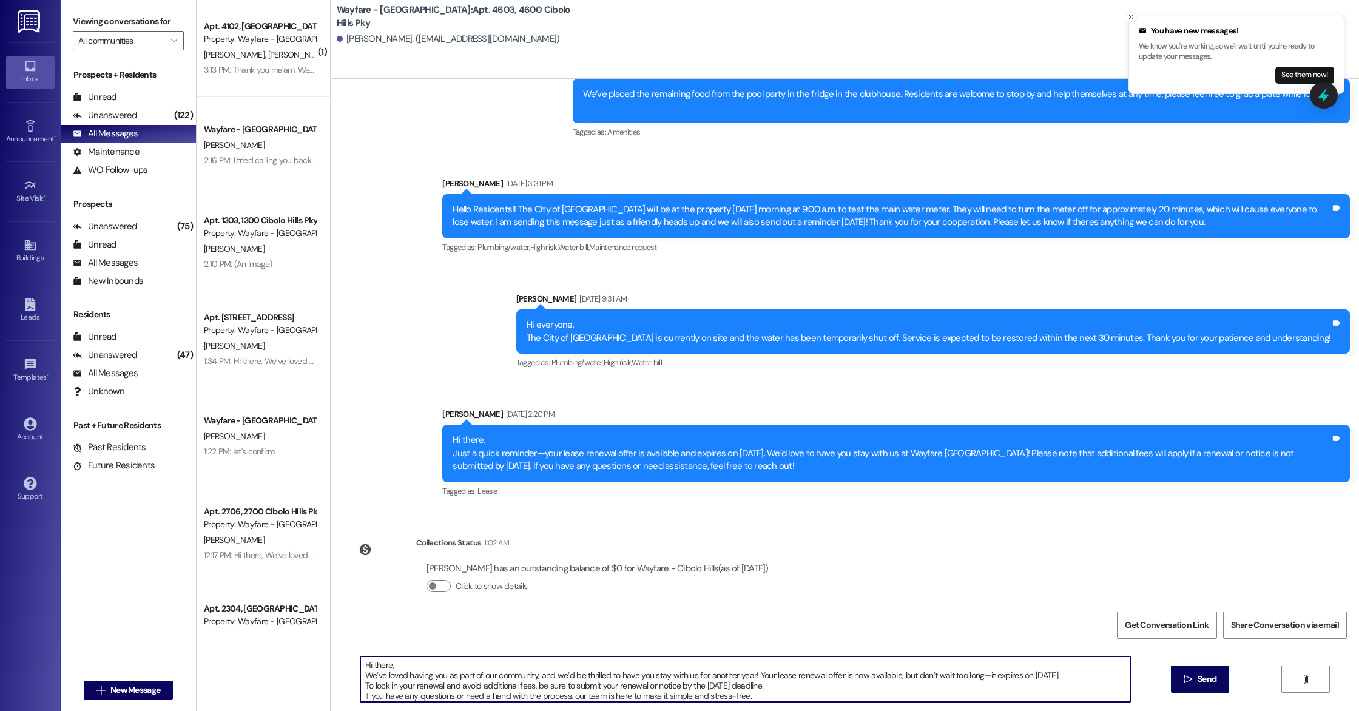
scroll to position [10, 0]
click at [852, 665] on textarea "Hi there, We’ve loved having you as part of our community, and we’d be thrilled…" at bounding box center [745, 679] width 770 height 46
click at [846, 667] on textarea "Hi there, We’ve loved having you as part of our community, and we’d be thrilled…" at bounding box center [745, 679] width 770 height 46
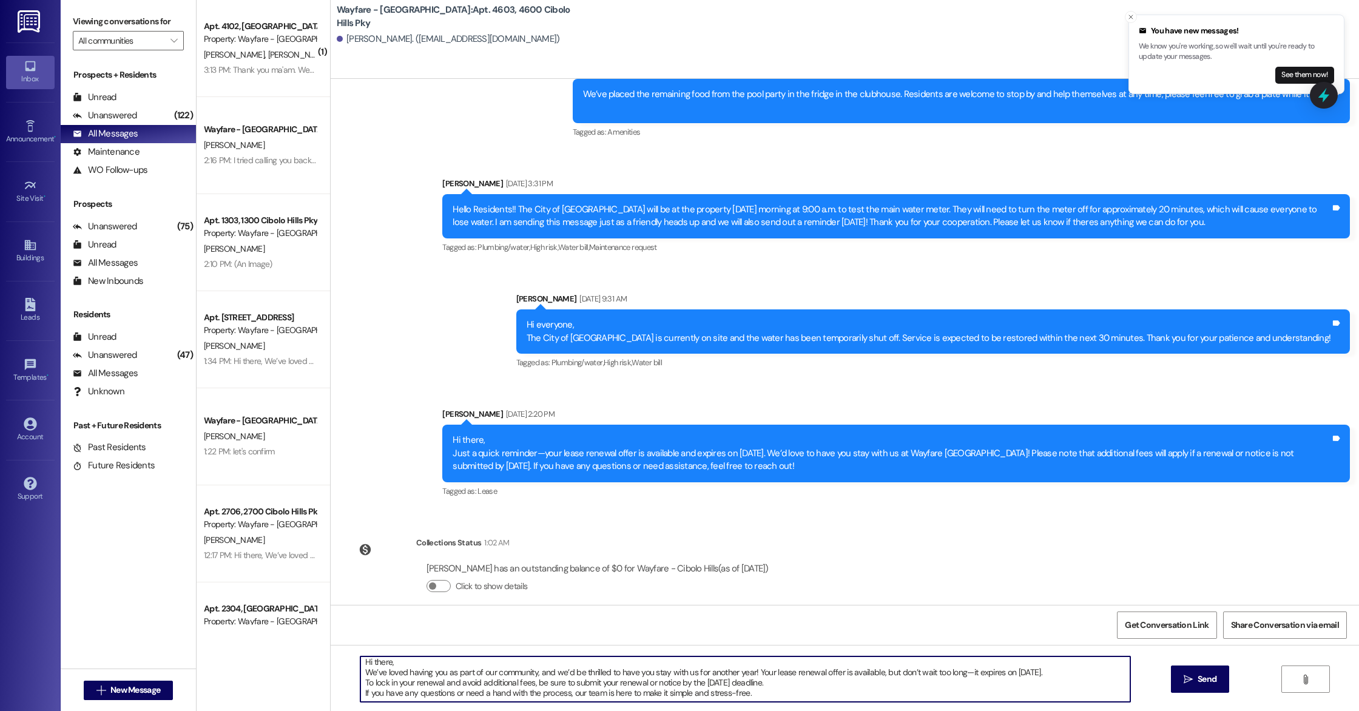
type textarea "Hi there, We’ve loved having you as part of our community, and we’d be thrilled…"
click at [360, 684] on textarea "Hi there, We’ve loved having you as part of our community, and we’d be thrilled…" at bounding box center [745, 679] width 770 height 46
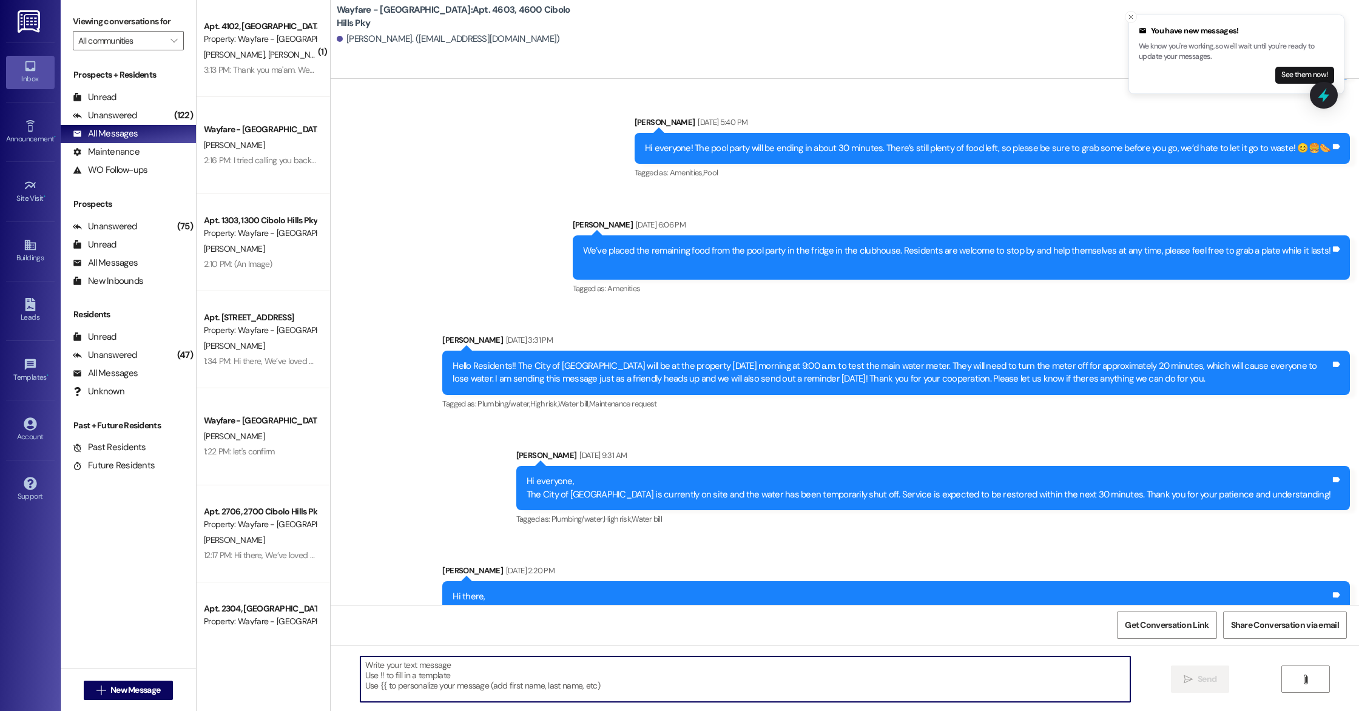
scroll to position [25682, 0]
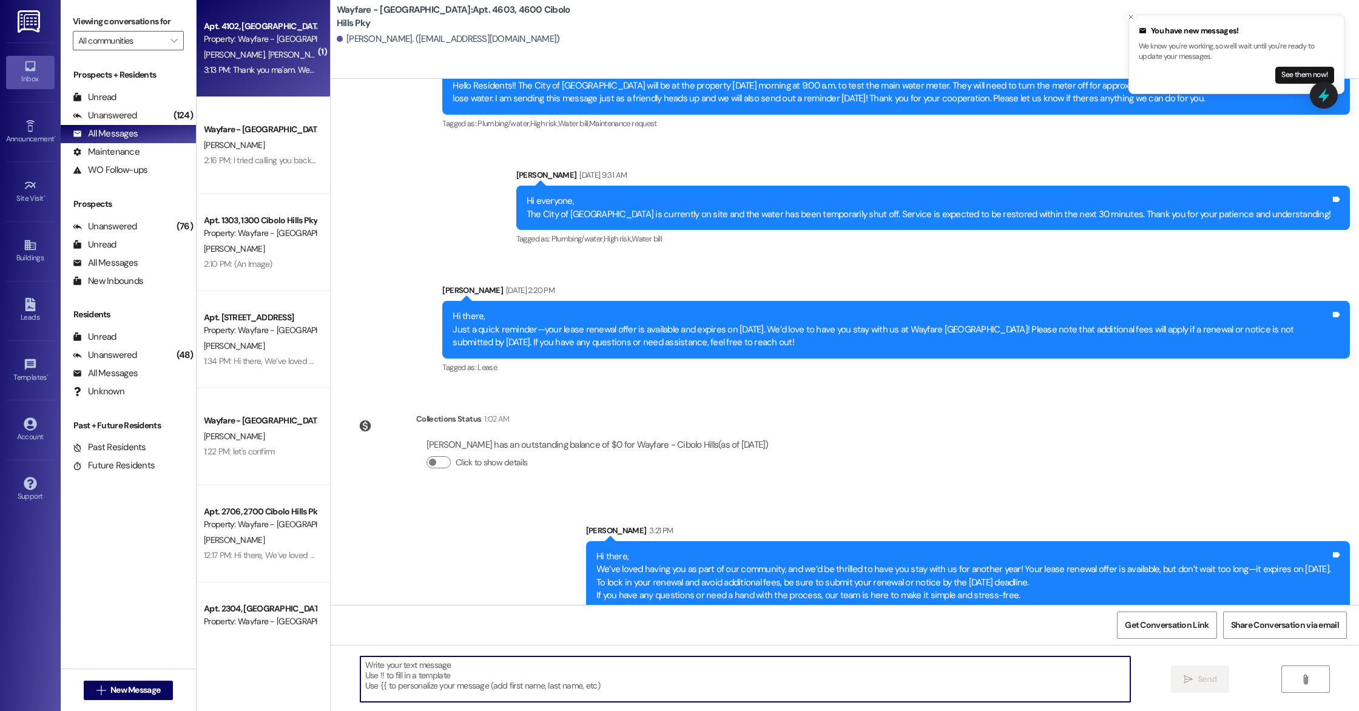
click at [268, 42] on div "Property: Wayfare - [GEOGRAPHIC_DATA]" at bounding box center [260, 39] width 112 height 13
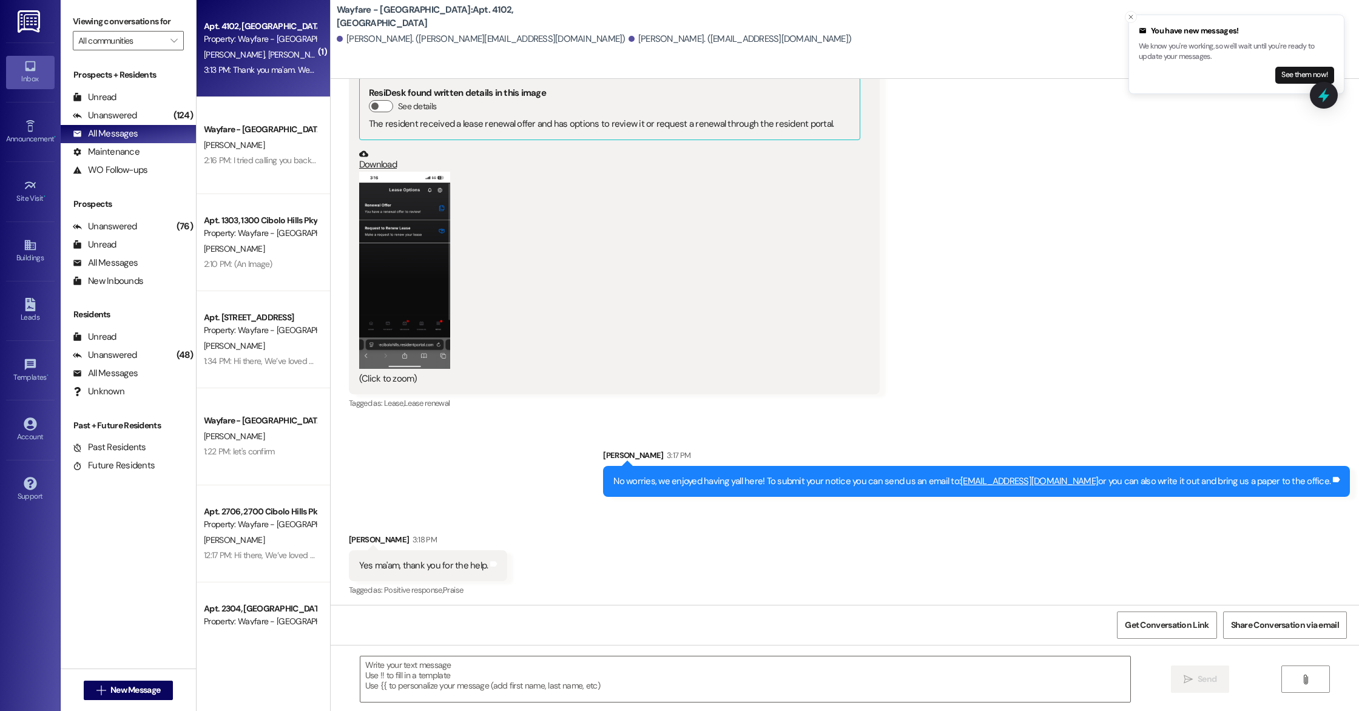
scroll to position [24446, 0]
click at [986, 265] on div "Received via SMS [PERSON_NAME] Question 3:13 PM Thank you ma'am. We appreciate …" at bounding box center [845, 159] width 1028 height 524
click at [662, 325] on div "(Click to zoom)" at bounding box center [609, 278] width 501 height 214
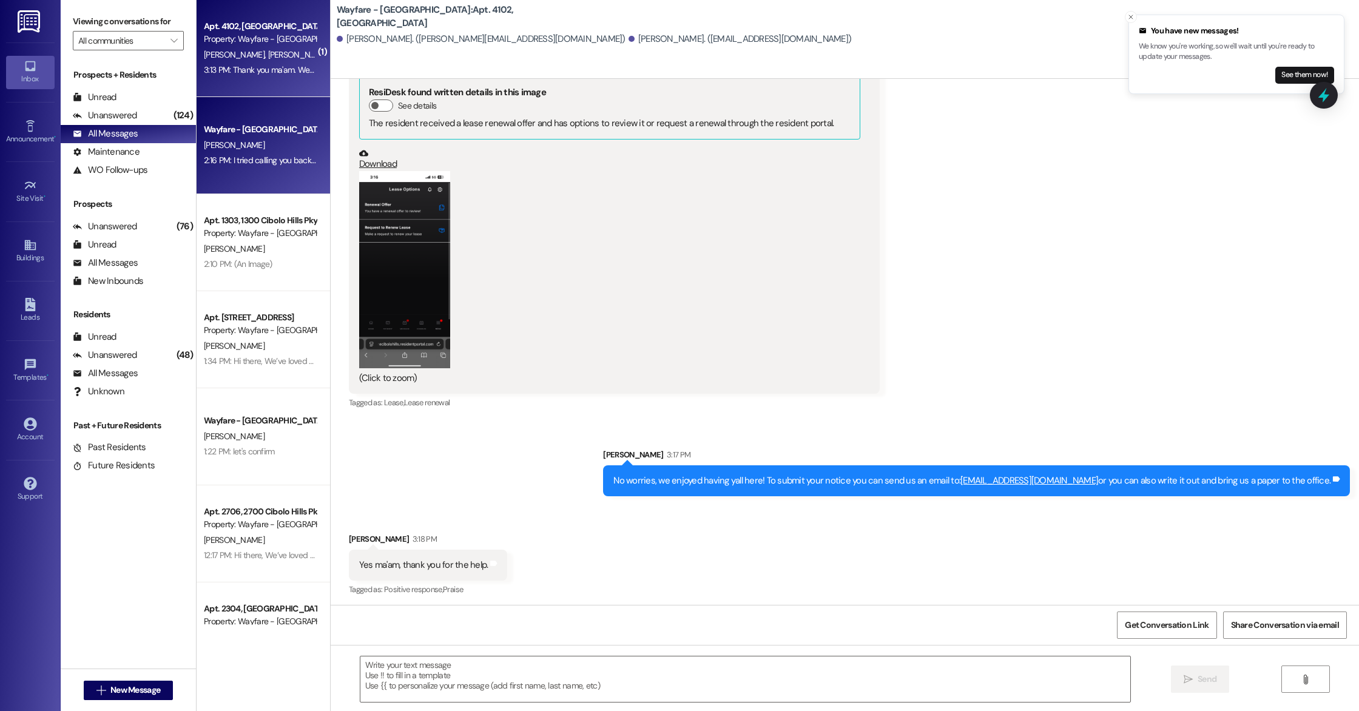
click at [282, 144] on div "[PERSON_NAME]" at bounding box center [260, 145] width 115 height 15
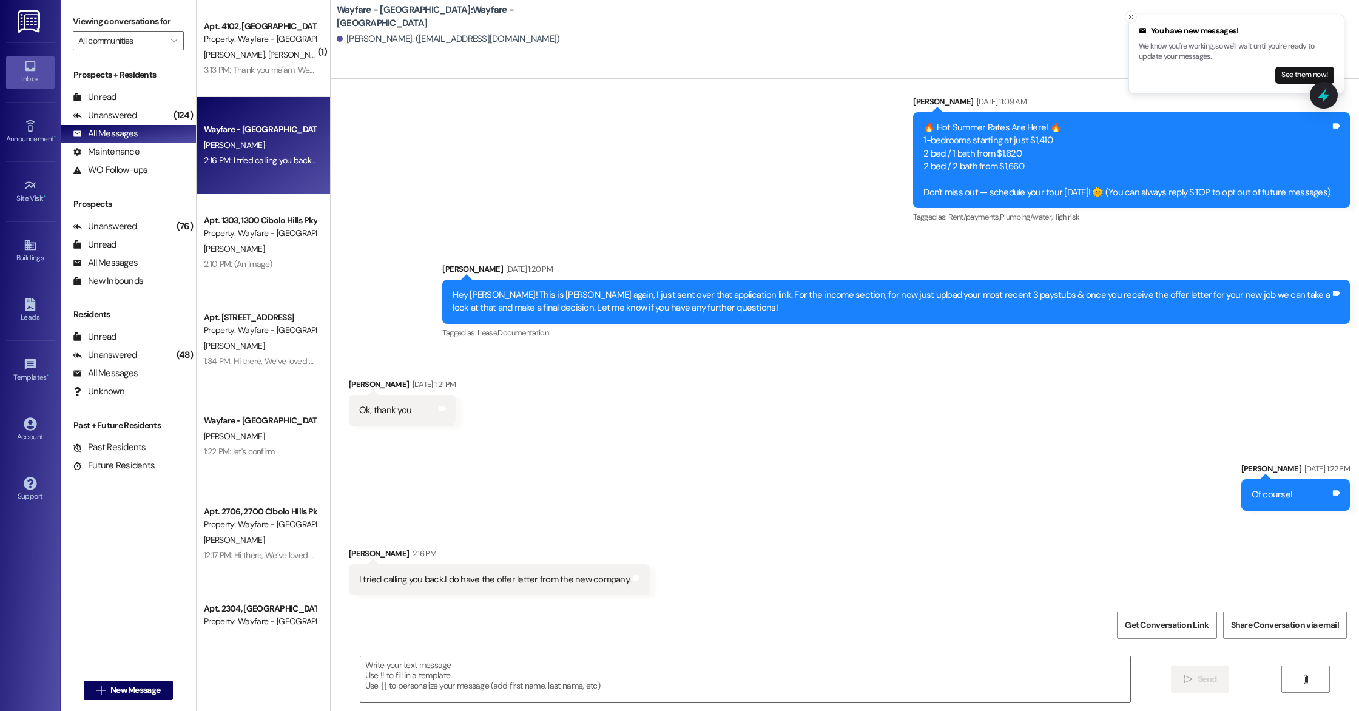
scroll to position [20, 0]
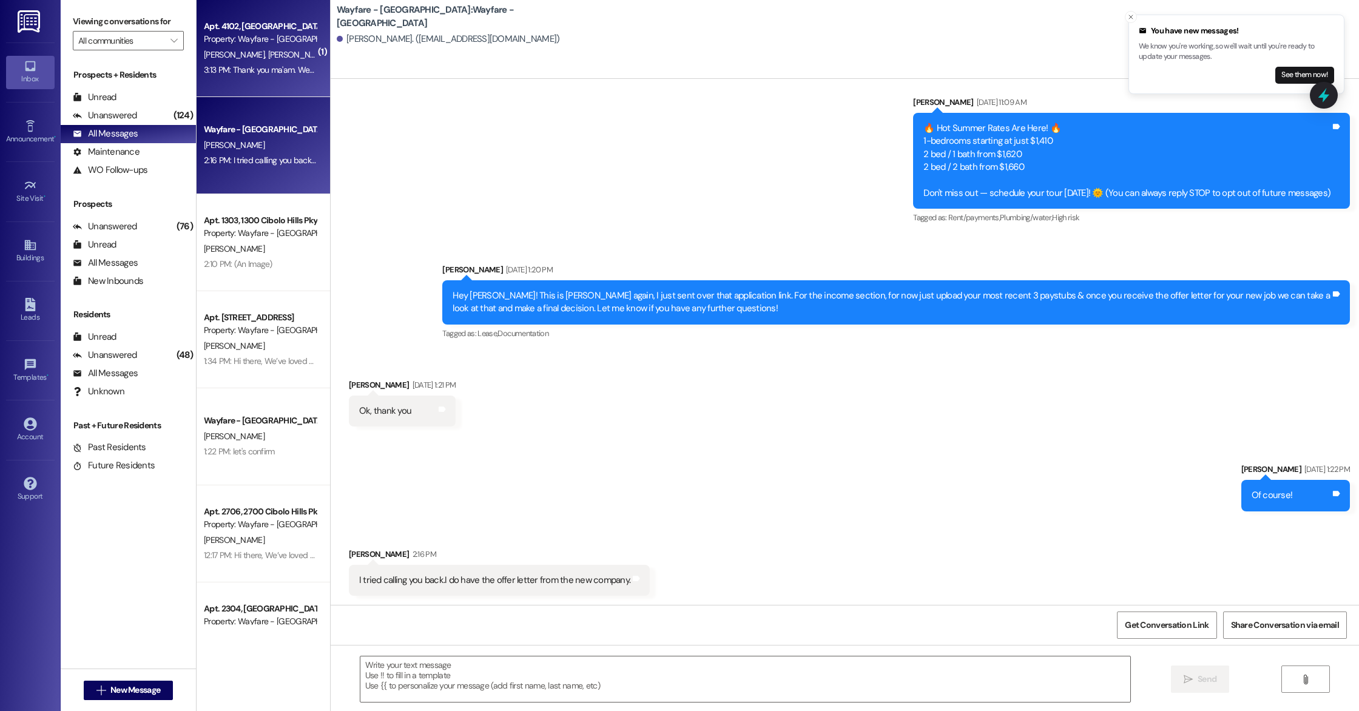
click at [263, 52] on div "[PERSON_NAME] [PERSON_NAME]" at bounding box center [260, 54] width 115 height 15
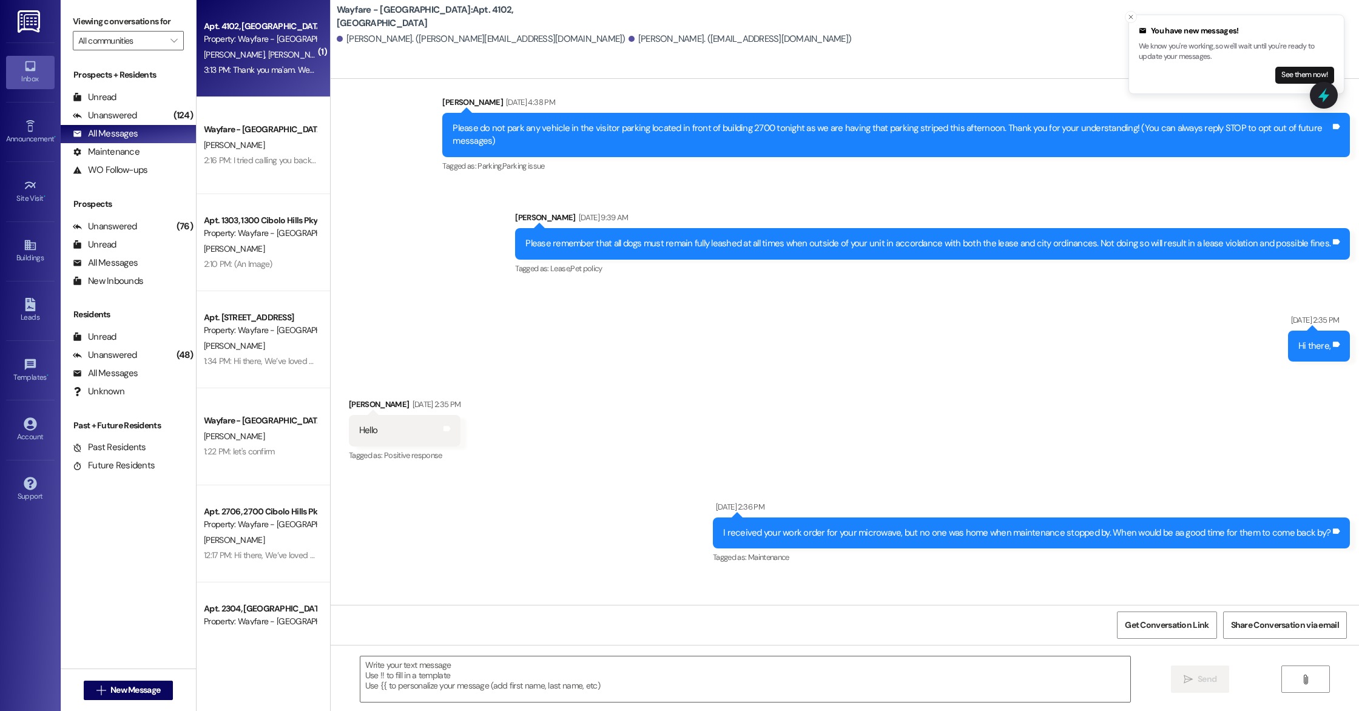
scroll to position [24445, 0]
